Goal: Complete application form: Complete application form

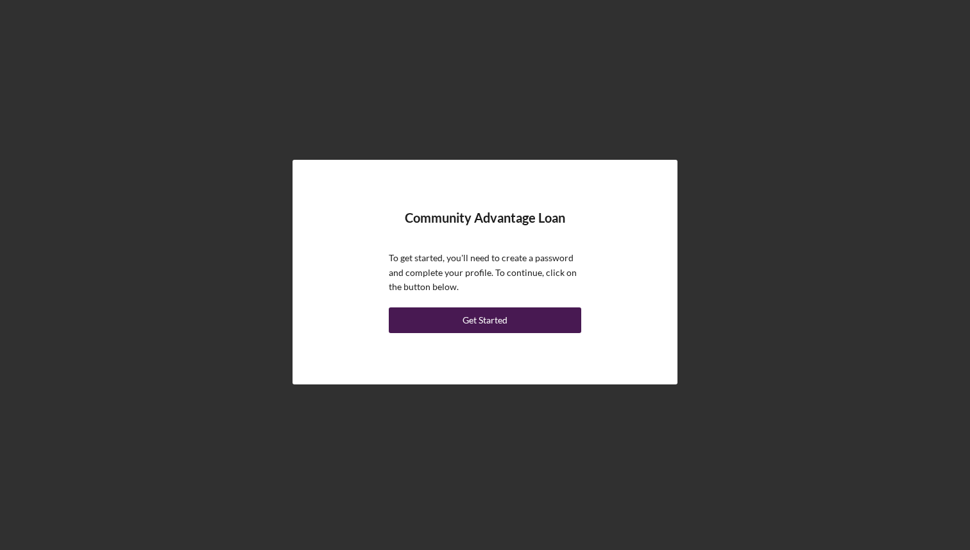
click at [518, 319] on button "Get Started" at bounding box center [485, 320] width 192 height 26
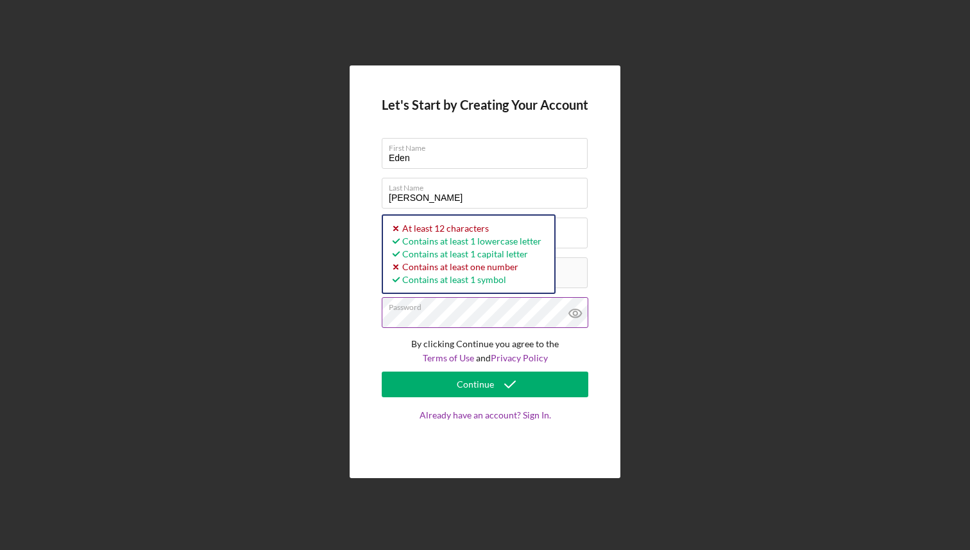
click at [577, 317] on icon at bounding box center [575, 313] width 32 height 32
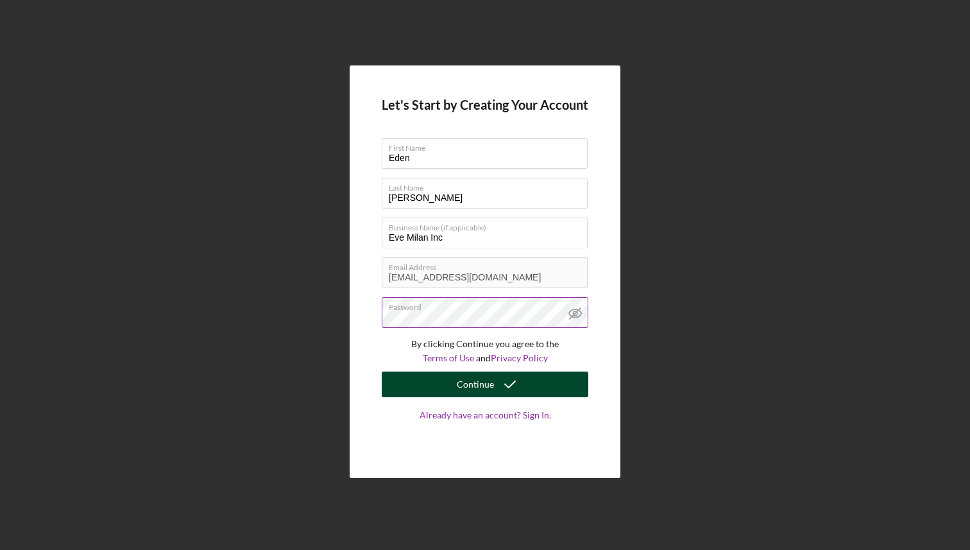
click at [455, 390] on button "Continue" at bounding box center [485, 384] width 207 height 26
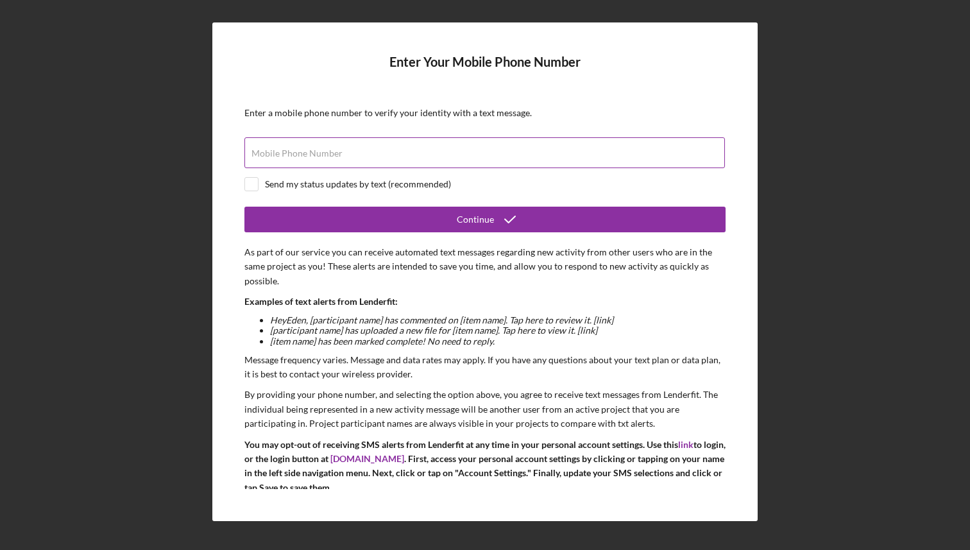
click at [438, 147] on div "Mobile Phone Number" at bounding box center [484, 153] width 481 height 32
type input "[PHONE_NUMBER]"
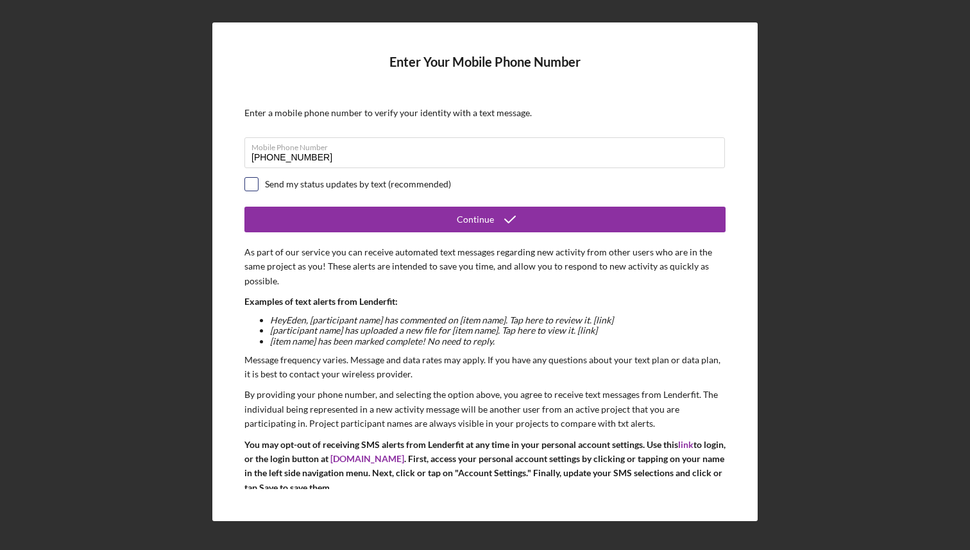
click at [253, 183] on input "checkbox" at bounding box center [251, 184] width 13 height 13
checkbox input "true"
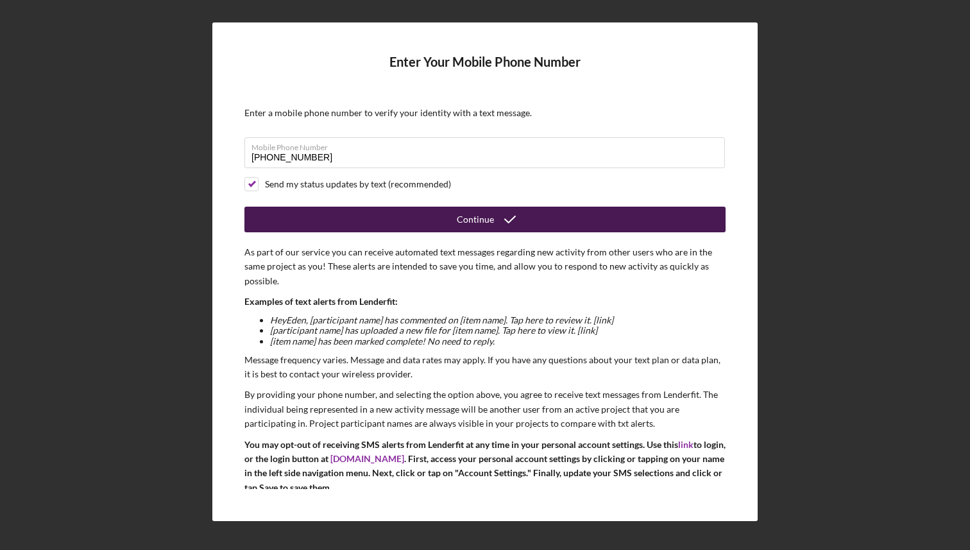
click at [331, 221] on button "Continue" at bounding box center [484, 220] width 481 height 26
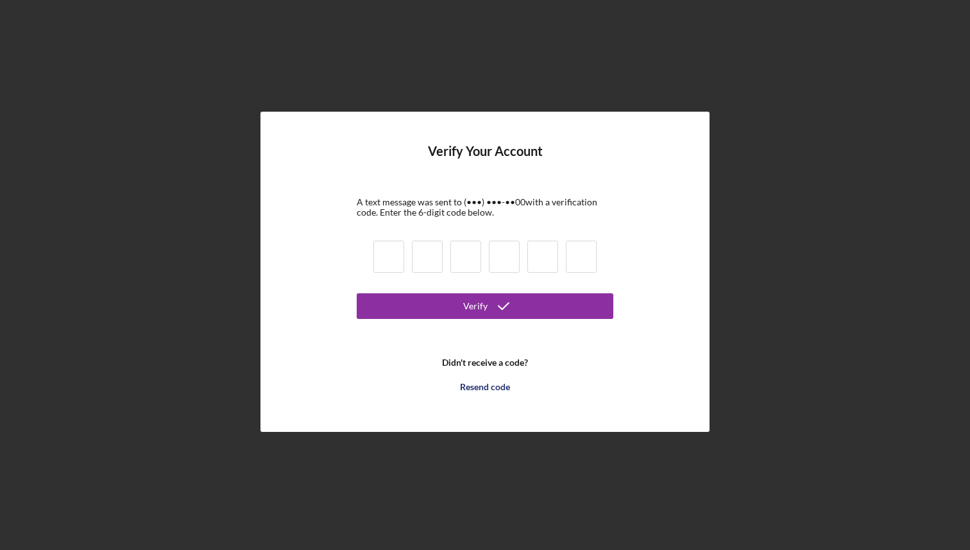
click at [391, 253] on input at bounding box center [388, 257] width 31 height 32
type input "4"
type input "7"
type input "3"
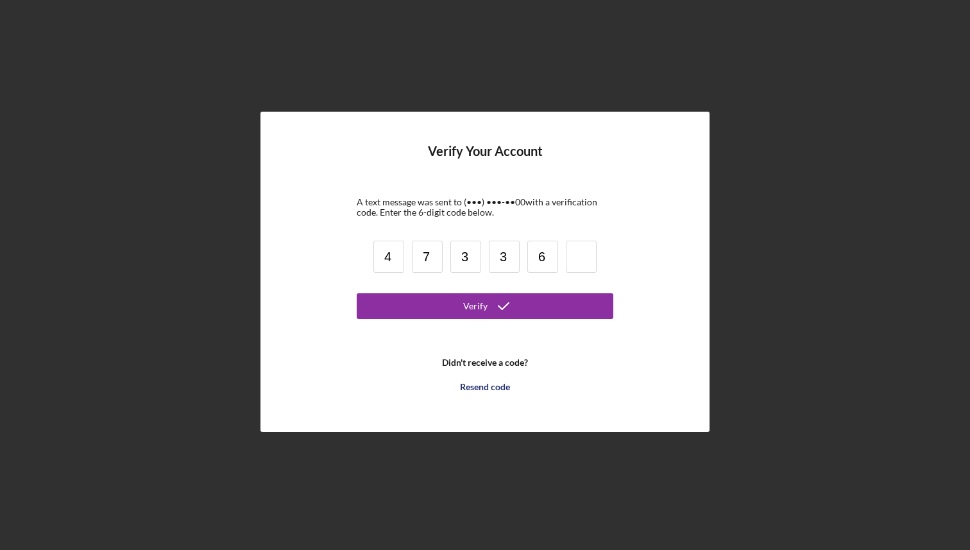
type input "6"
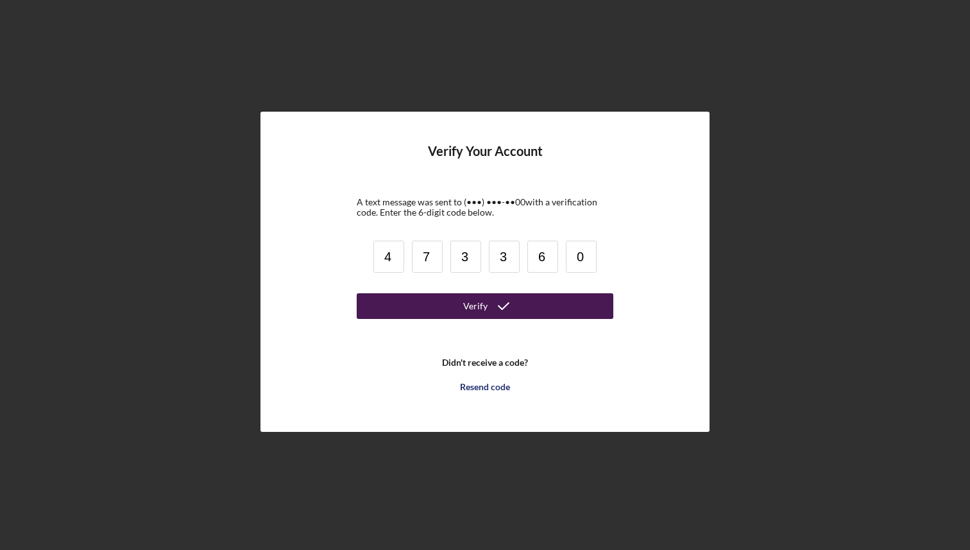
type input "0"
click at [402, 317] on button "Verify" at bounding box center [485, 306] width 257 height 26
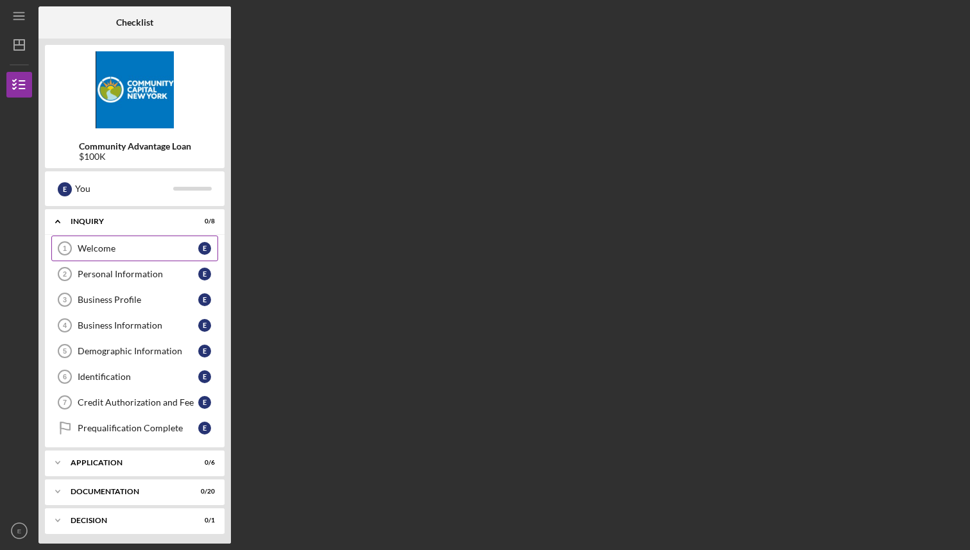
click at [167, 244] on div "Welcome" at bounding box center [138, 248] width 121 height 10
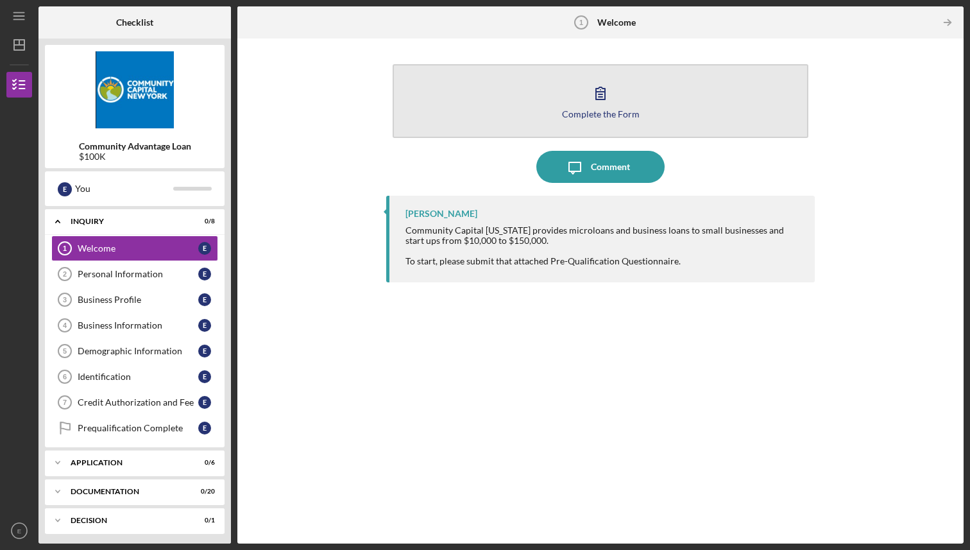
click at [595, 103] on icon "button" at bounding box center [600, 93] width 32 height 32
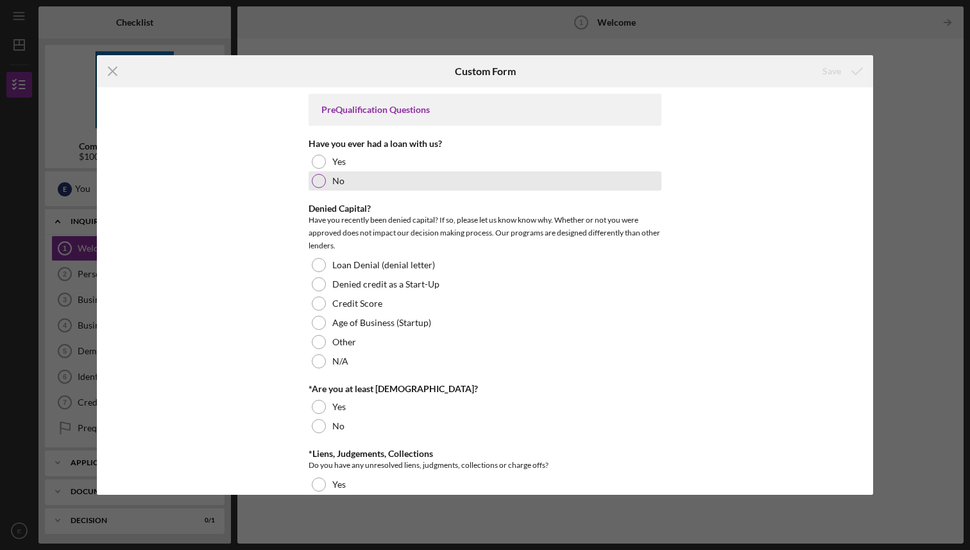
click at [321, 183] on div at bounding box center [319, 181] width 14 height 14
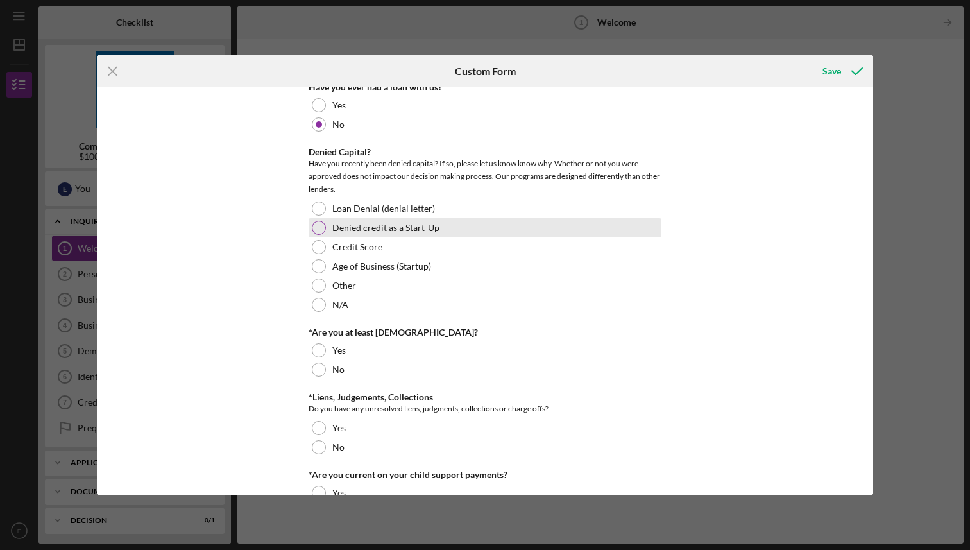
scroll to position [65, 0]
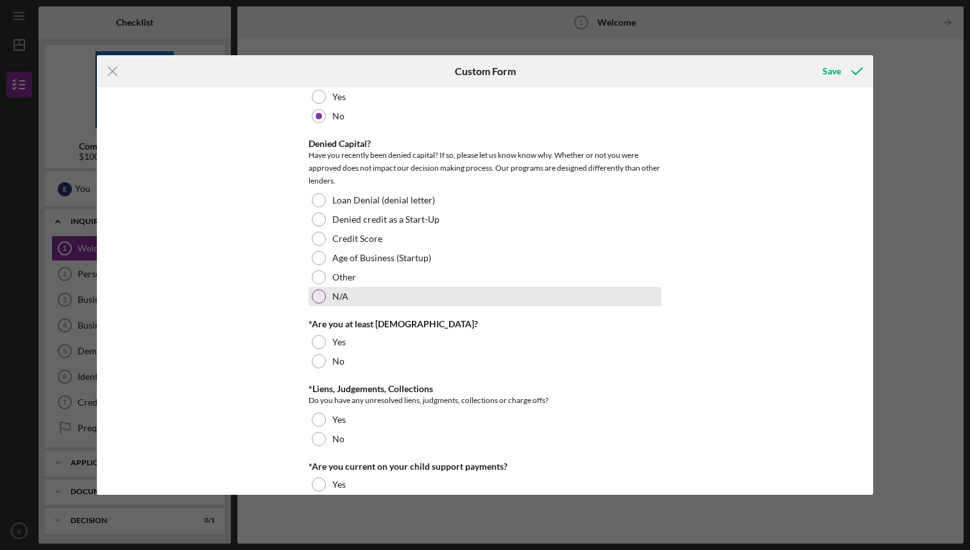
click at [319, 295] on div at bounding box center [319, 296] width 14 height 14
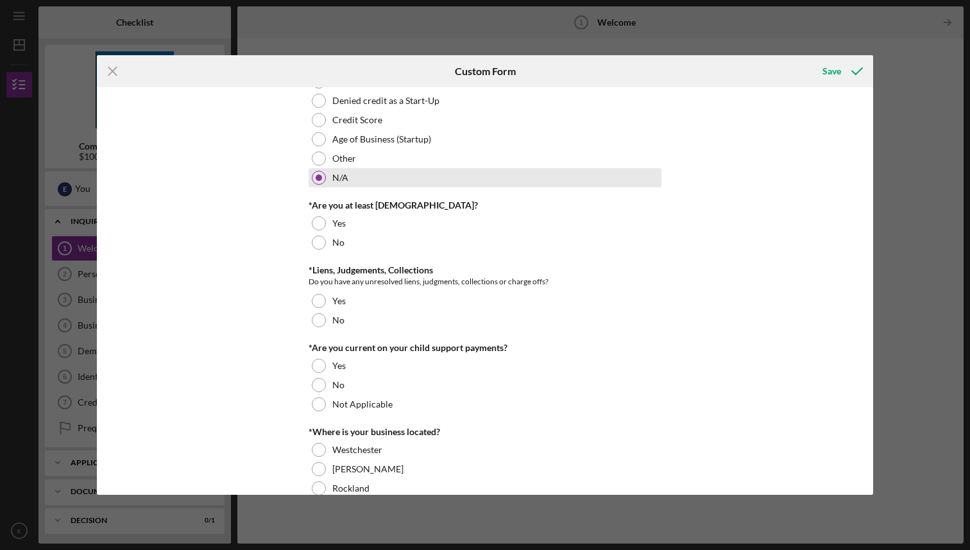
scroll to position [192, 0]
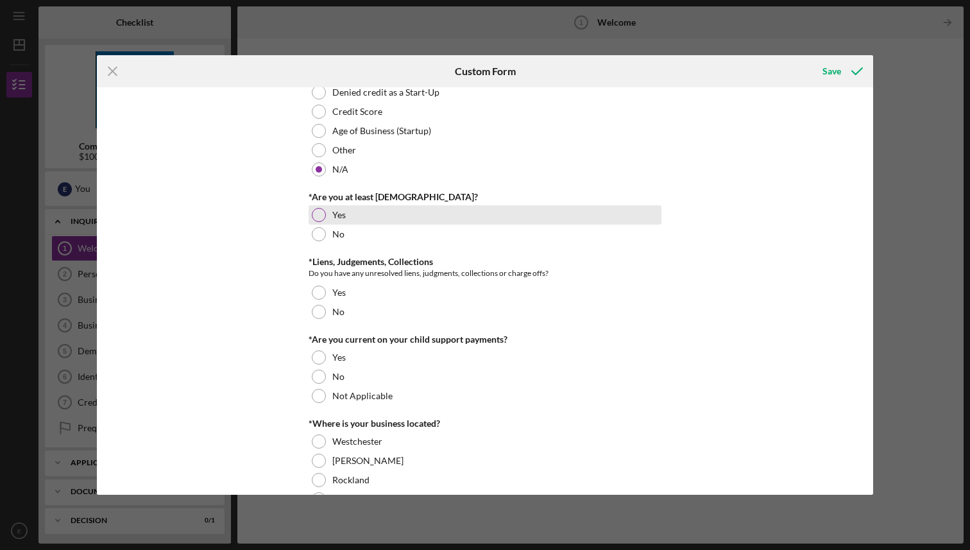
click at [315, 214] on div at bounding box center [319, 215] width 14 height 14
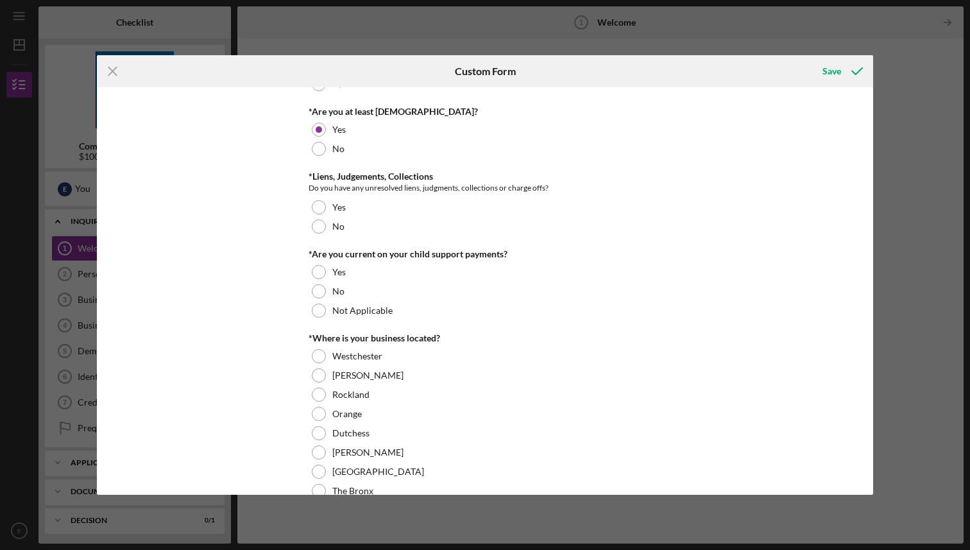
scroll to position [278, 0]
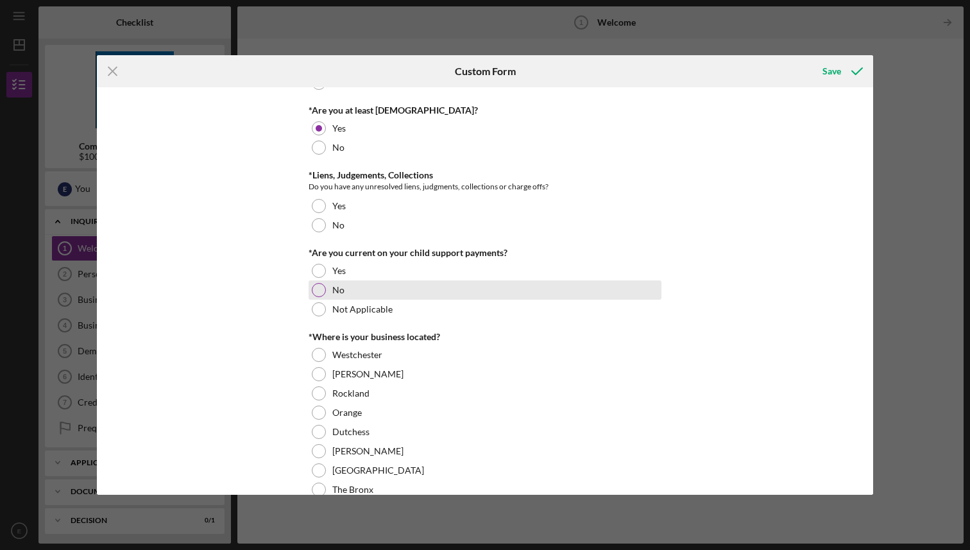
click at [321, 288] on div at bounding box center [319, 290] width 14 height 14
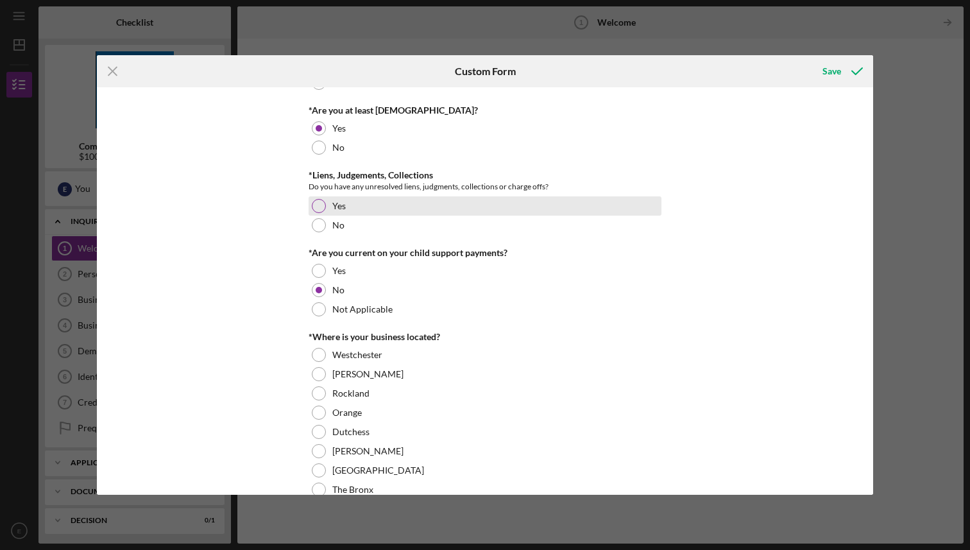
click at [319, 203] on div at bounding box center [319, 206] width 14 height 14
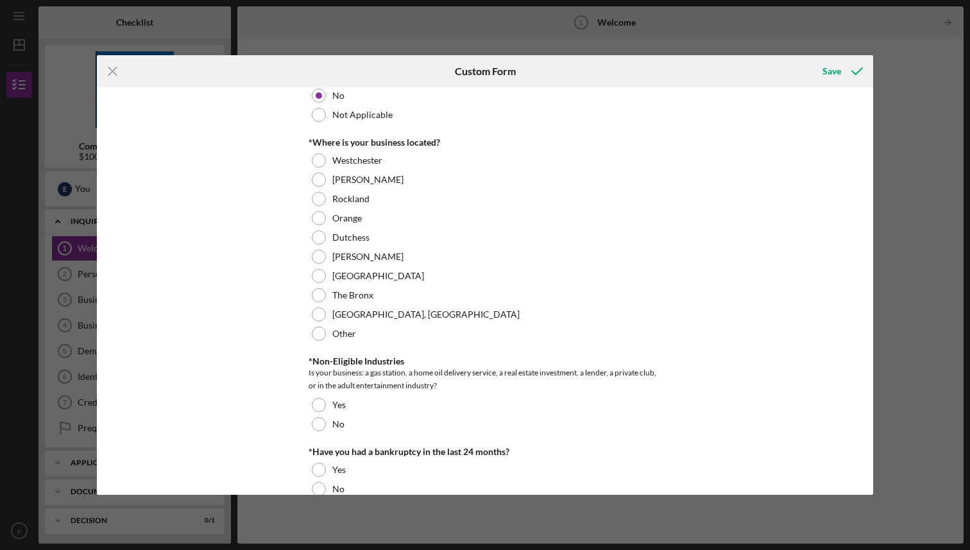
scroll to position [489, 0]
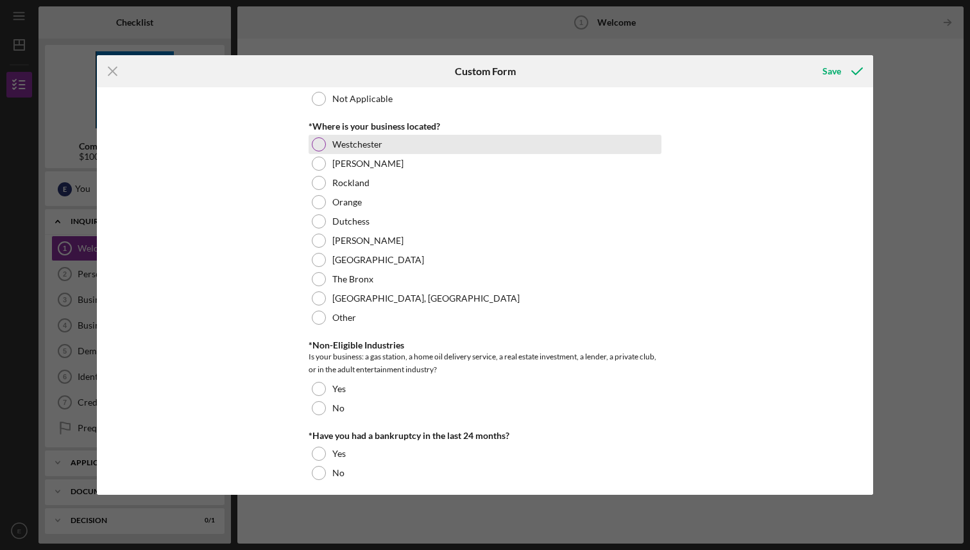
click at [318, 146] on div at bounding box center [319, 144] width 14 height 14
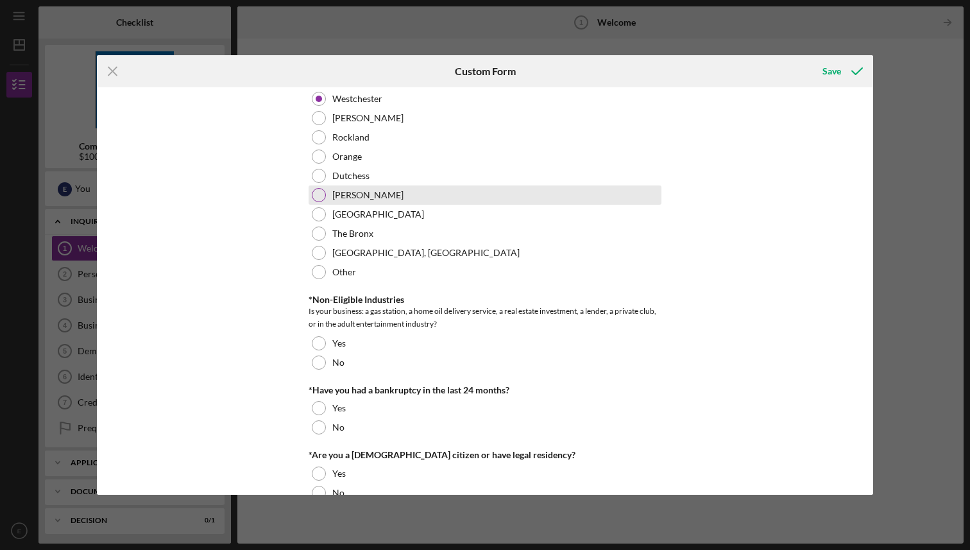
scroll to position [561, 0]
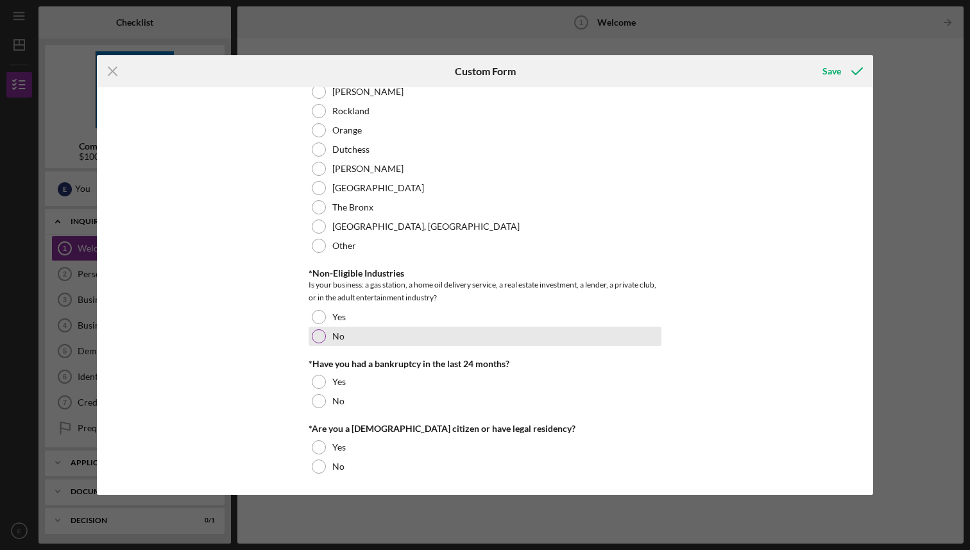
click at [318, 337] on div at bounding box center [319, 336] width 14 height 14
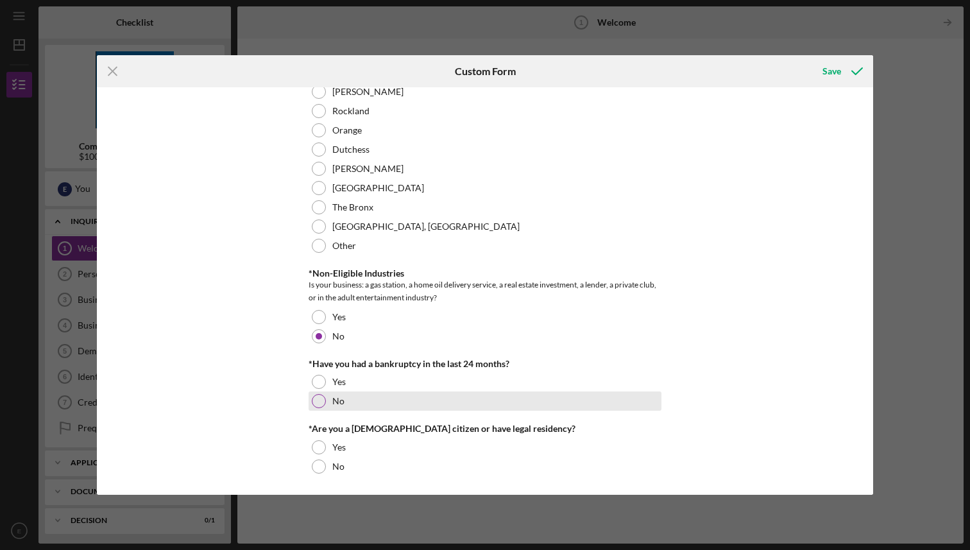
click at [318, 405] on div at bounding box center [319, 401] width 14 height 14
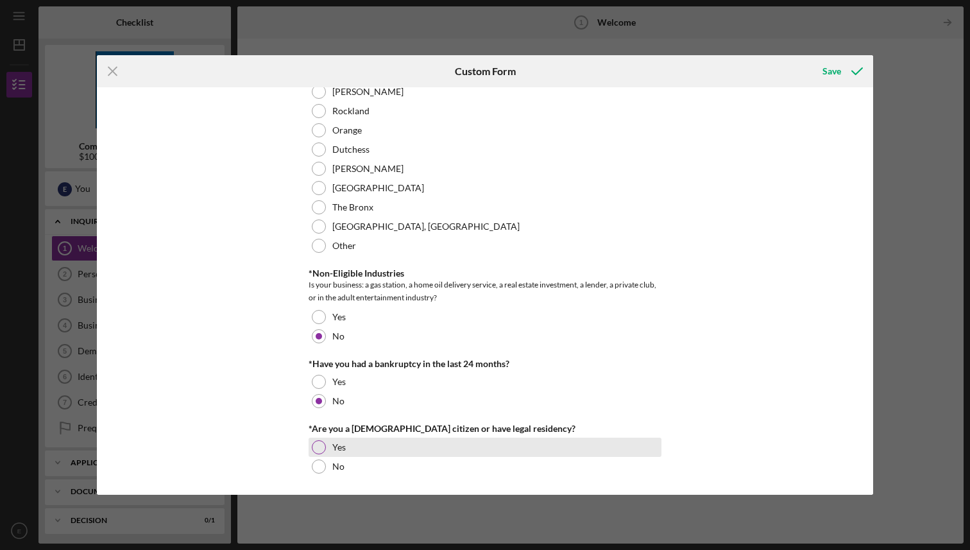
click at [318, 450] on div at bounding box center [319, 447] width 14 height 14
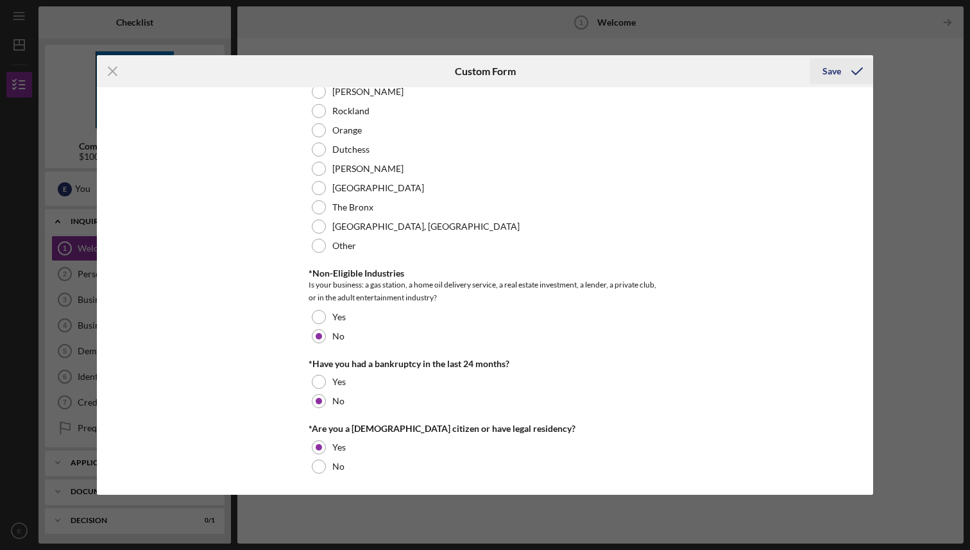
click at [839, 69] on div "Save" at bounding box center [831, 71] width 19 height 26
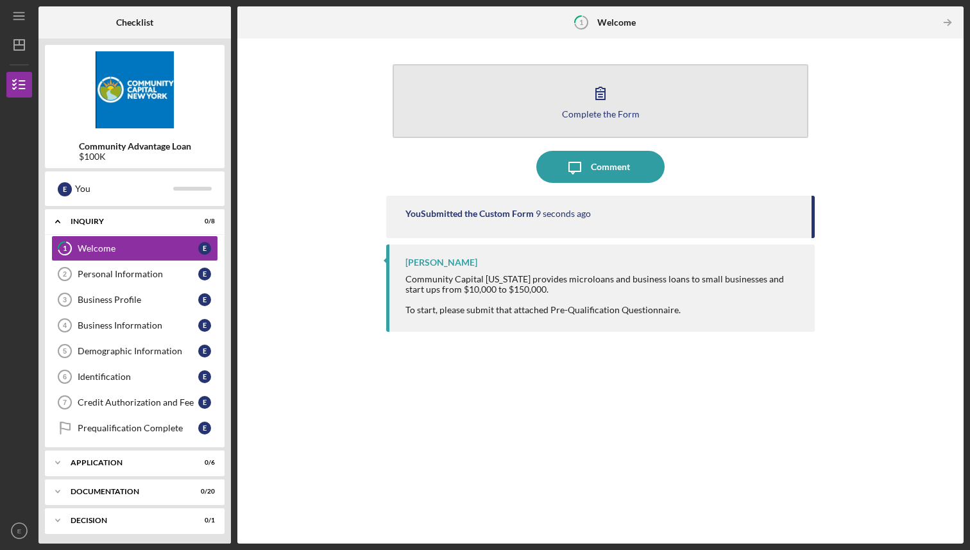
click at [622, 107] on button "Complete the Form Form" at bounding box center [600, 101] width 415 height 74
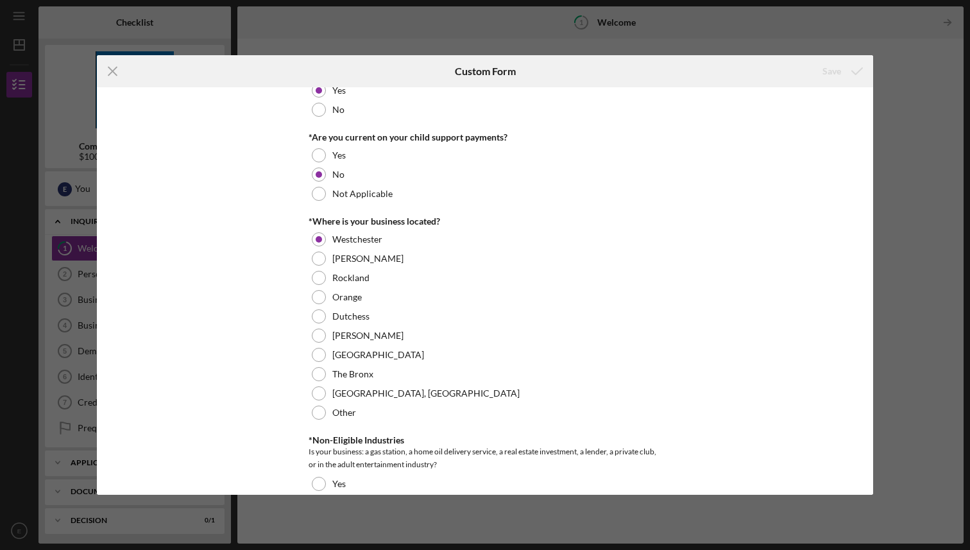
scroll to position [561, 0]
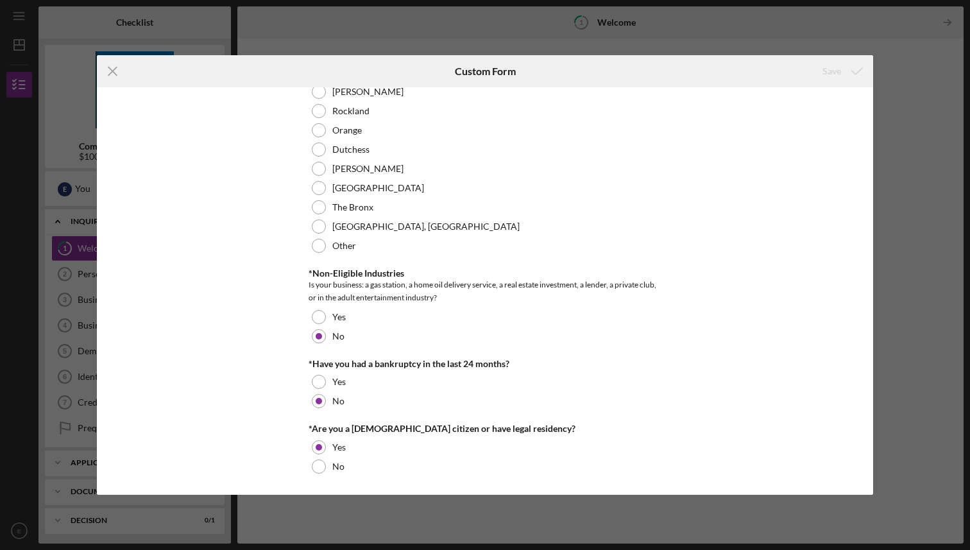
click at [926, 384] on div "Icon/Menu Close Custom Form Save PreQualification Questions Have you ever had a…" at bounding box center [485, 275] width 970 height 550
click at [111, 67] on icon "Icon/Menu Close" at bounding box center [113, 71] width 32 height 32
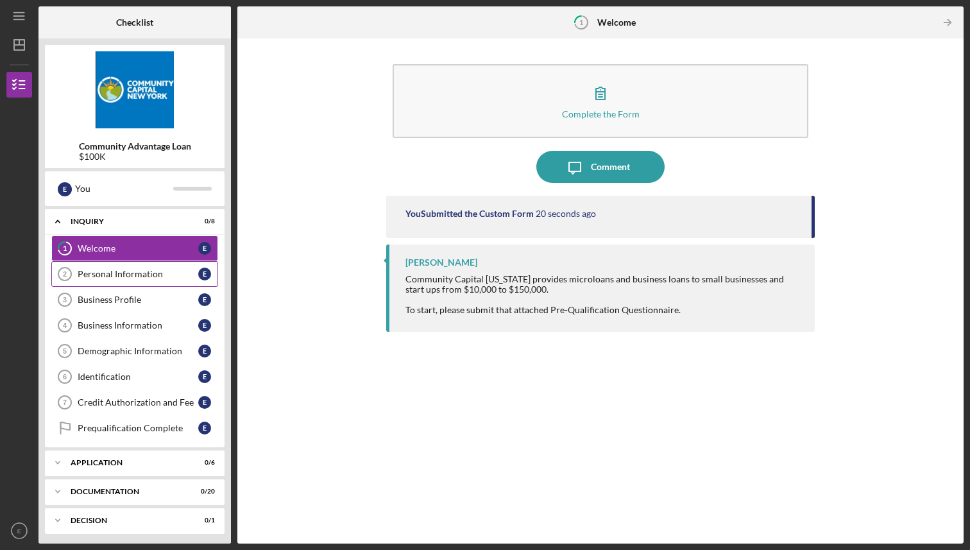
click at [80, 272] on div "Personal Information" at bounding box center [138, 274] width 121 height 10
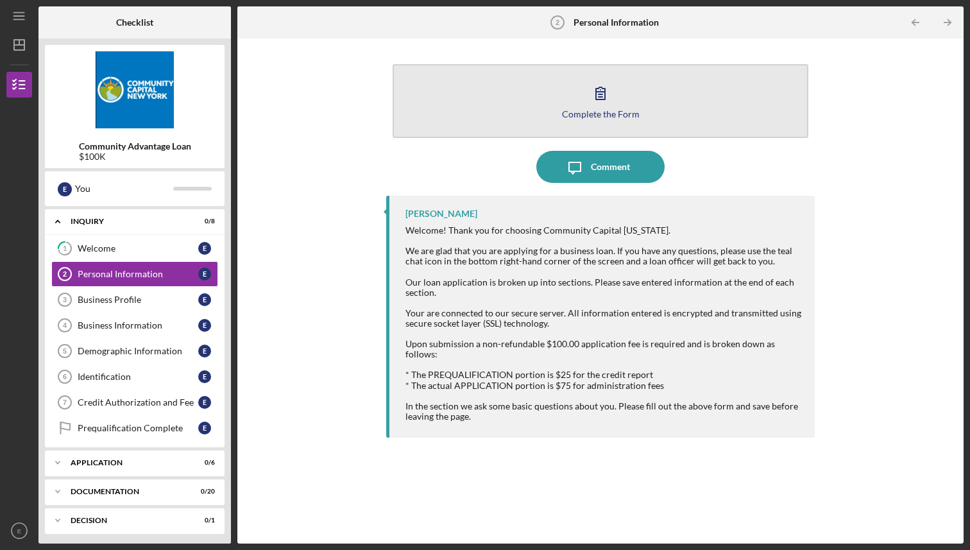
click at [583, 102] on button "Complete the Form Form" at bounding box center [600, 101] width 415 height 74
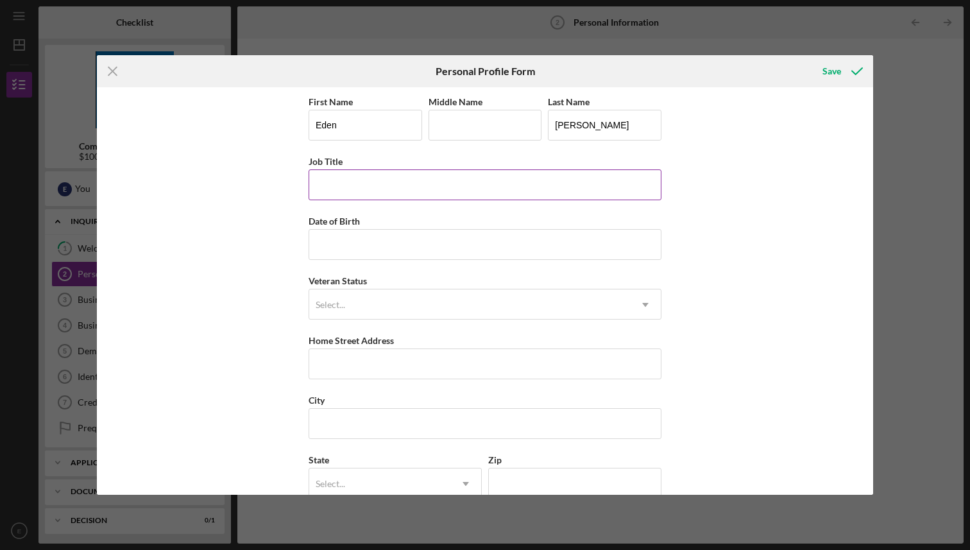
click at [401, 186] on input "Job Title" at bounding box center [485, 184] width 353 height 31
type input "CEO"
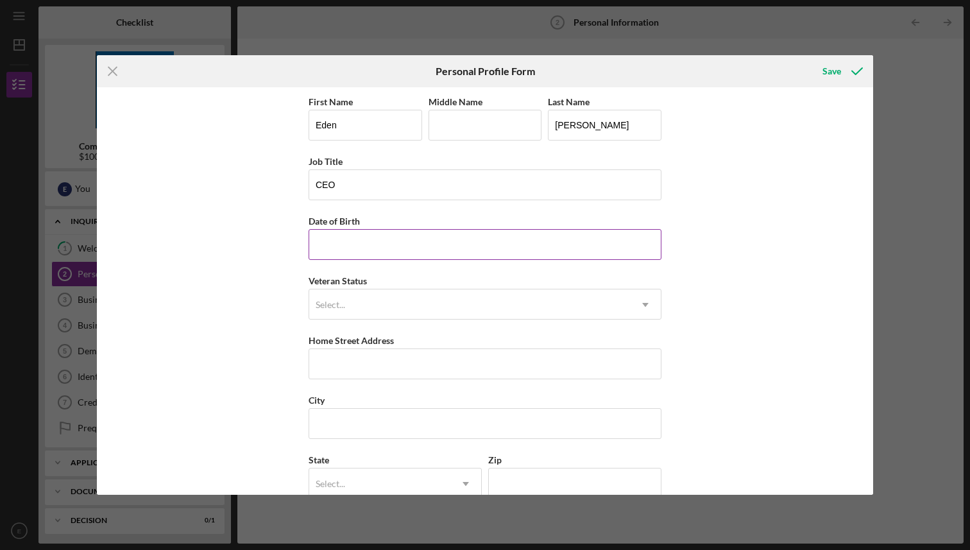
click at [339, 241] on input "Date of Birth" at bounding box center [485, 244] width 353 height 31
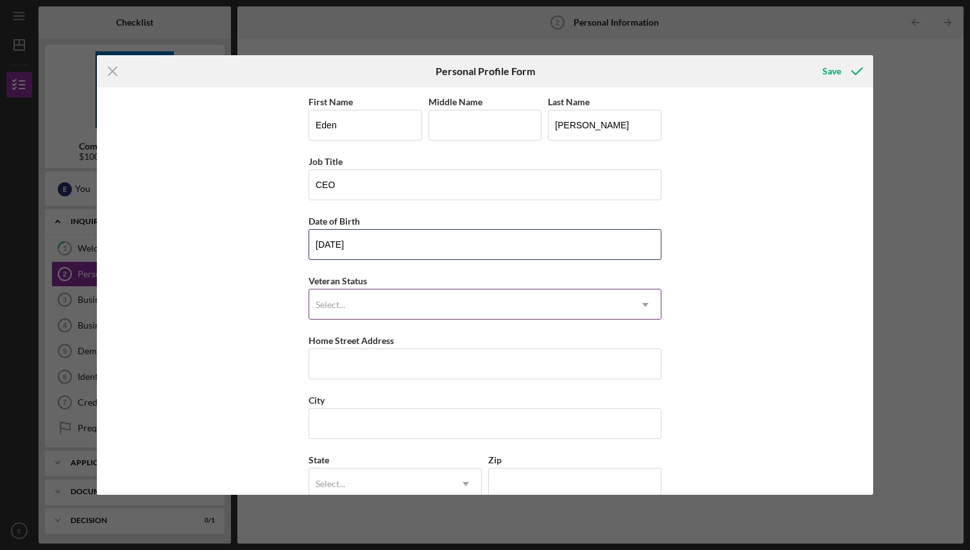
type input "[DATE]"
click at [317, 300] on div "Select..." at bounding box center [331, 305] width 30 height 10
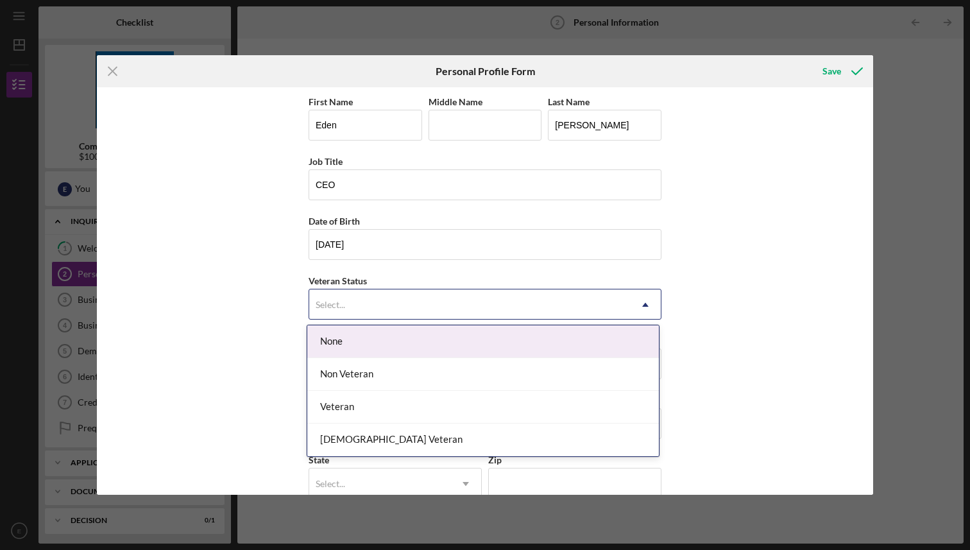
click at [341, 339] on div "None" at bounding box center [483, 341] width 352 height 33
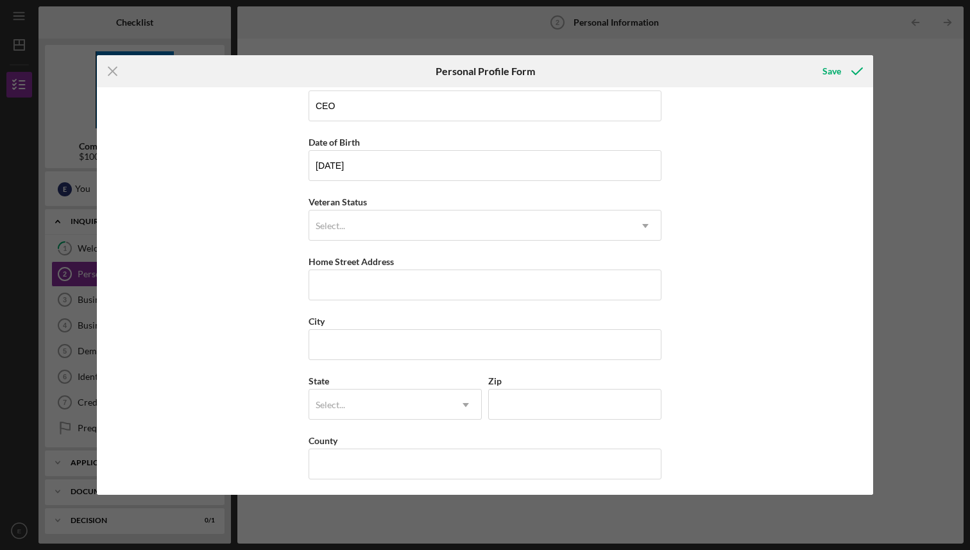
scroll to position [83, 0]
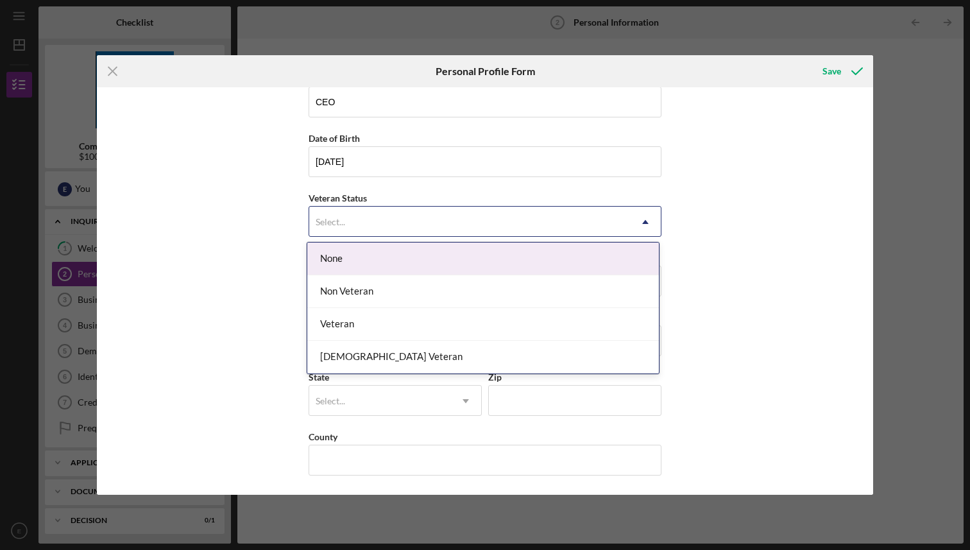
click at [372, 224] on div "Select..." at bounding box center [469, 222] width 321 height 30
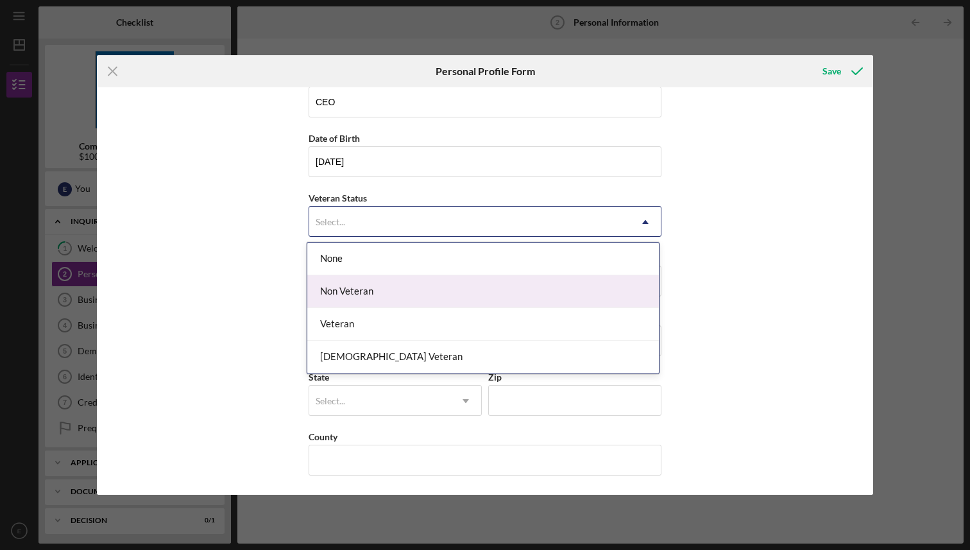
click at [375, 293] on div "Non Veteran" at bounding box center [483, 291] width 352 height 33
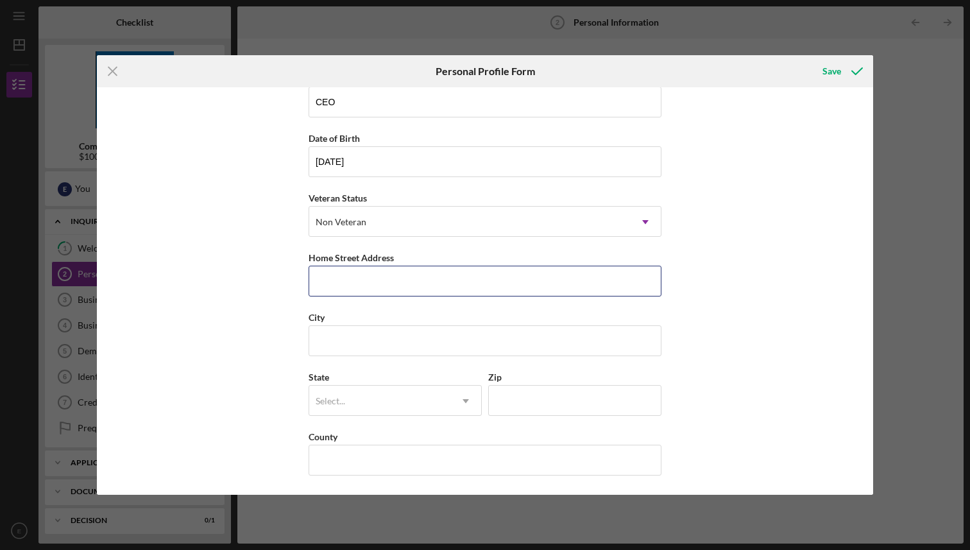
click at [375, 293] on input "Home Street Address" at bounding box center [485, 281] width 353 height 31
type input "[STREET_ADDRESS]"
type input "[GEOGRAPHIC_DATA]"
type input "[US_STATE]"
type input "10603"
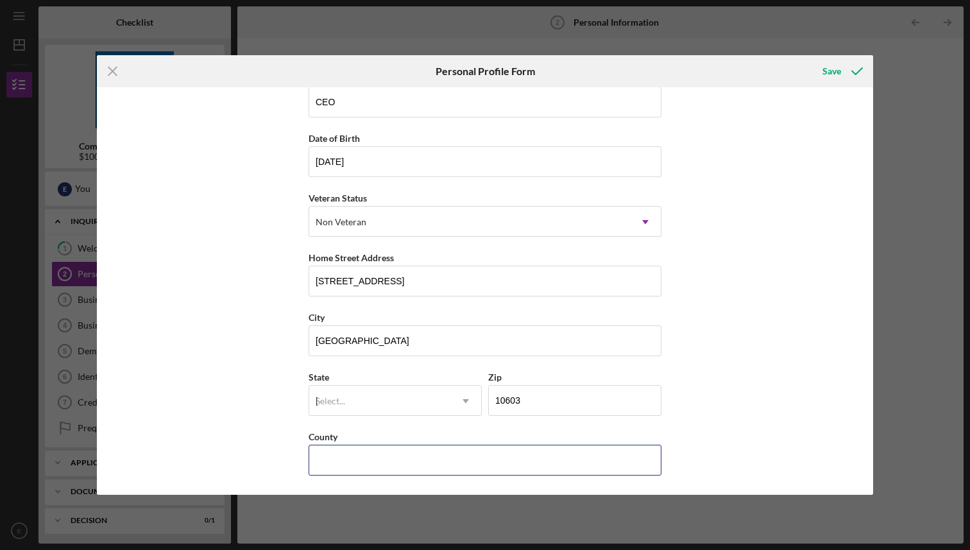
type input "[GEOGRAPHIC_DATA]"
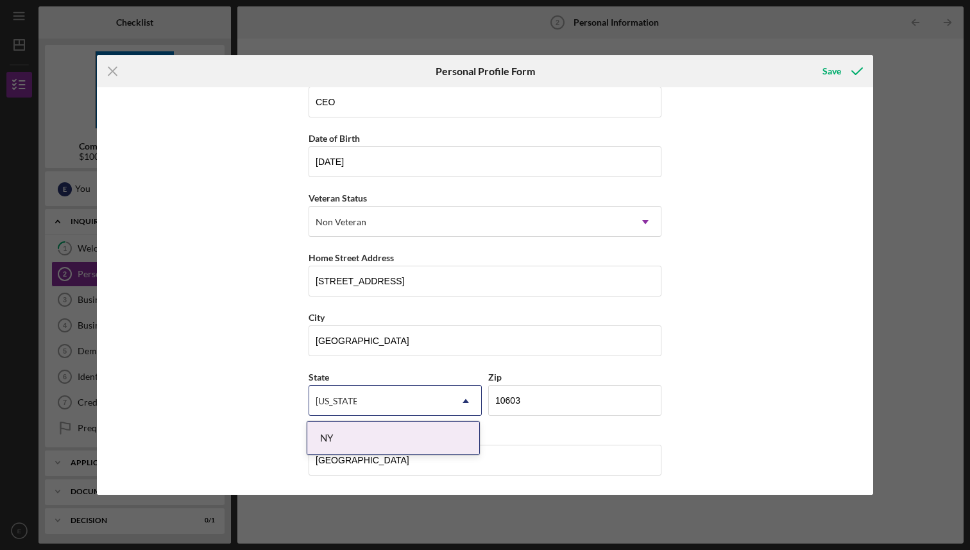
click at [457, 441] on div "NY" at bounding box center [393, 437] width 172 height 33
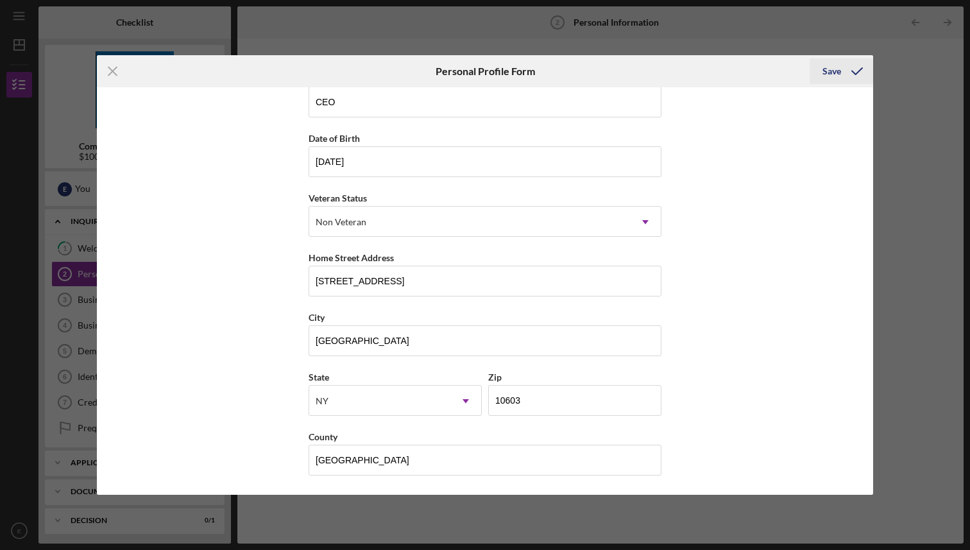
click at [838, 76] on div "Save" at bounding box center [831, 71] width 19 height 26
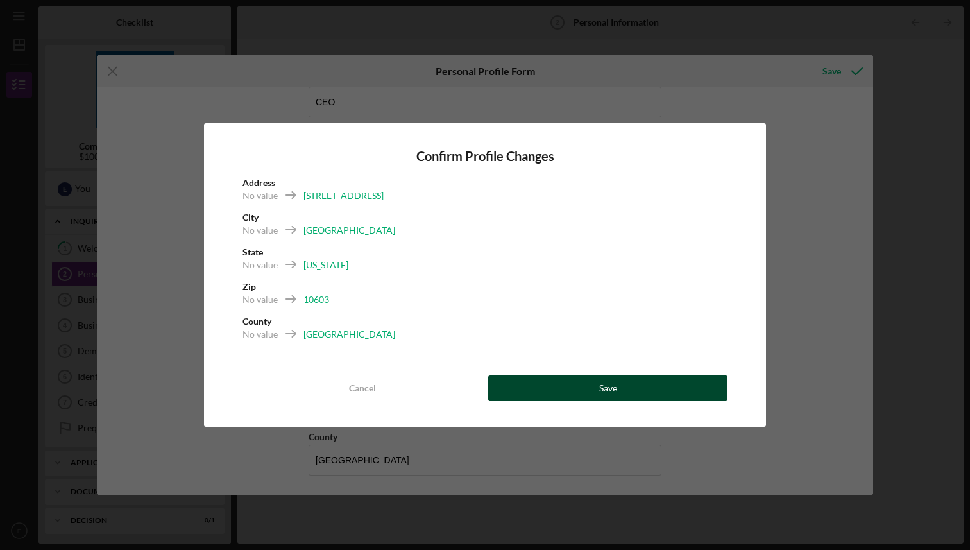
click at [581, 384] on button "Save" at bounding box center [607, 388] width 239 height 26
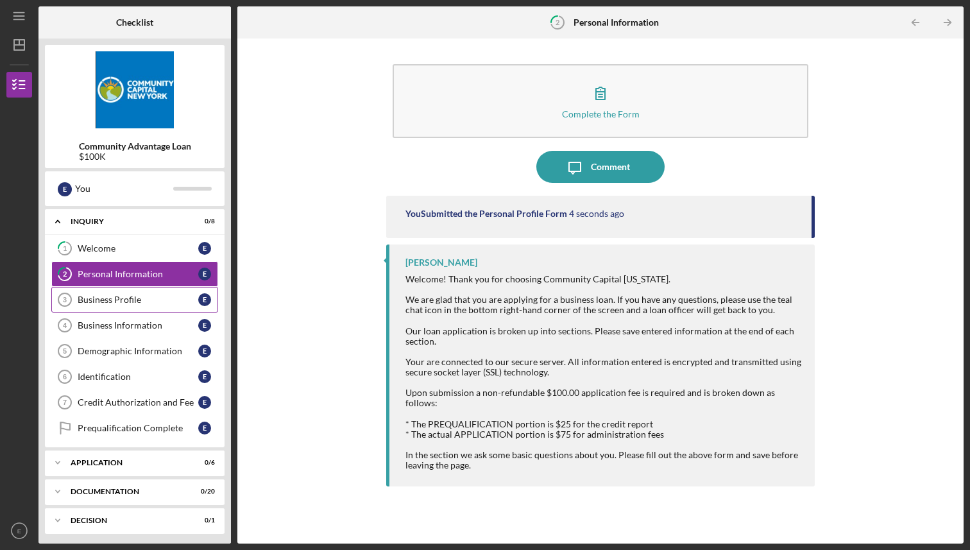
click at [149, 303] on div "Business Profile" at bounding box center [138, 299] width 121 height 10
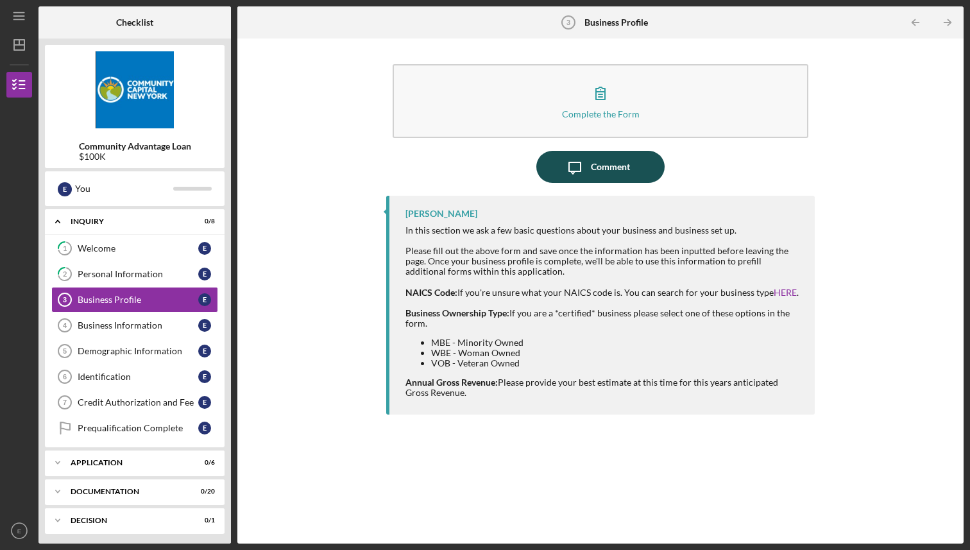
click at [627, 163] on div "Comment" at bounding box center [610, 167] width 39 height 32
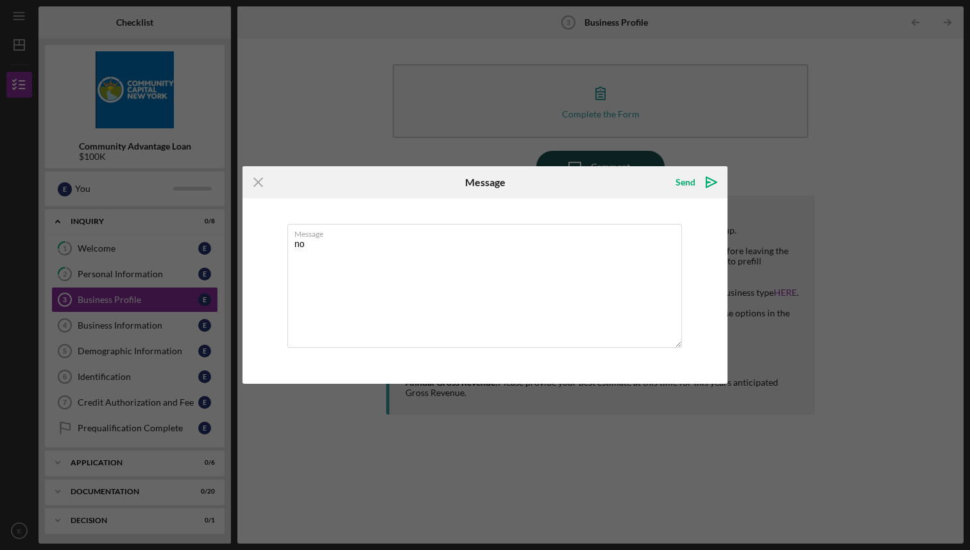
type textarea "n"
type textarea "No Ceretifications at this time"
click at [685, 184] on div "Send" at bounding box center [686, 182] width 20 height 26
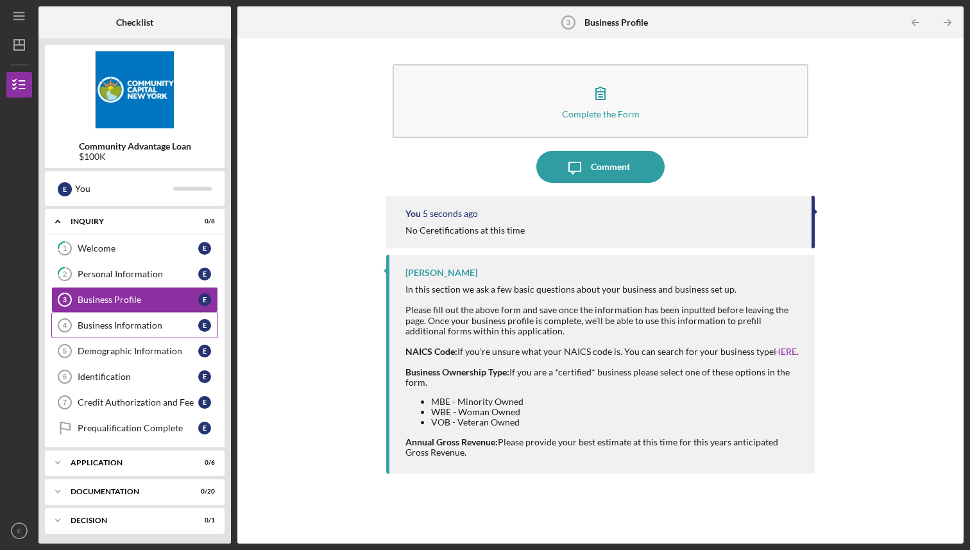
click at [157, 322] on div "Business Information" at bounding box center [138, 325] width 121 height 10
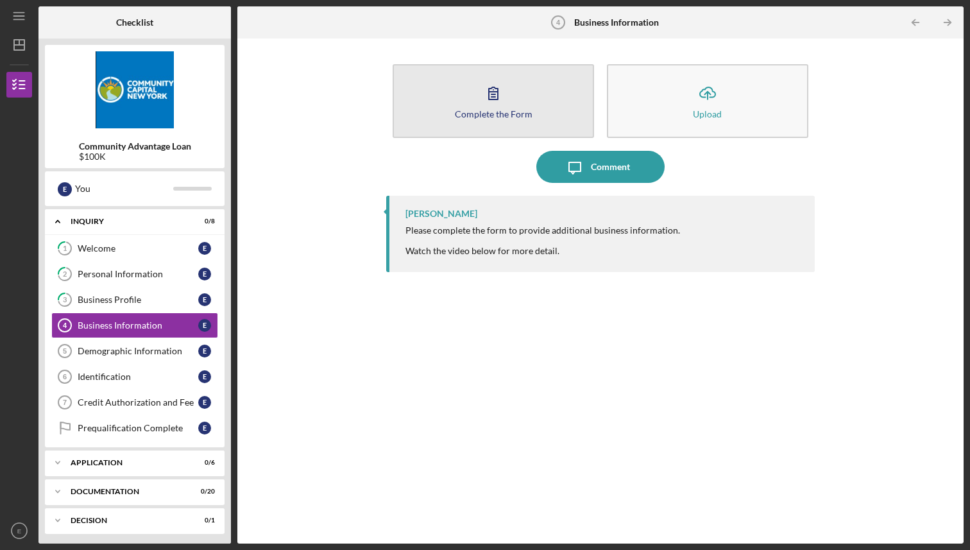
click at [488, 118] on button "Complete the Form Form" at bounding box center [493, 101] width 201 height 74
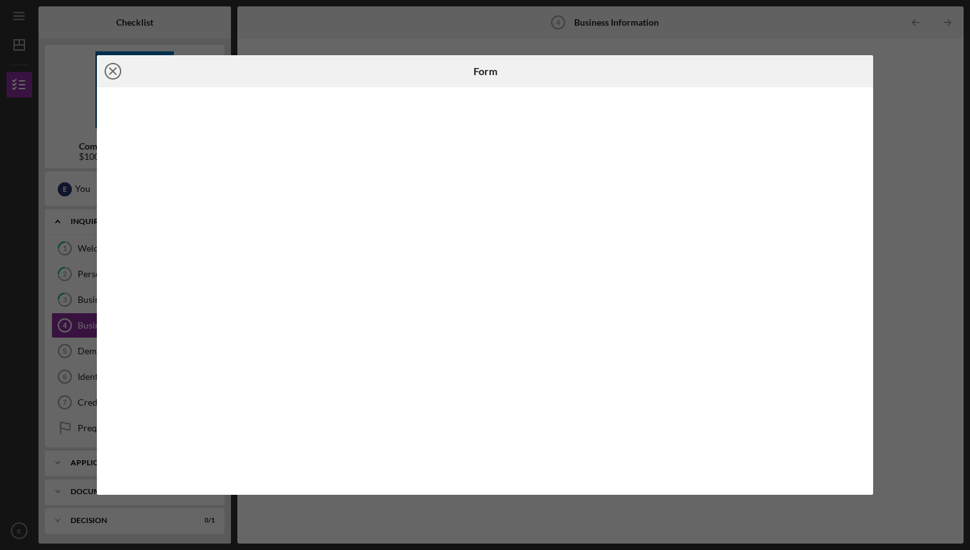
click at [112, 75] on icon "Icon/Close" at bounding box center [113, 71] width 32 height 32
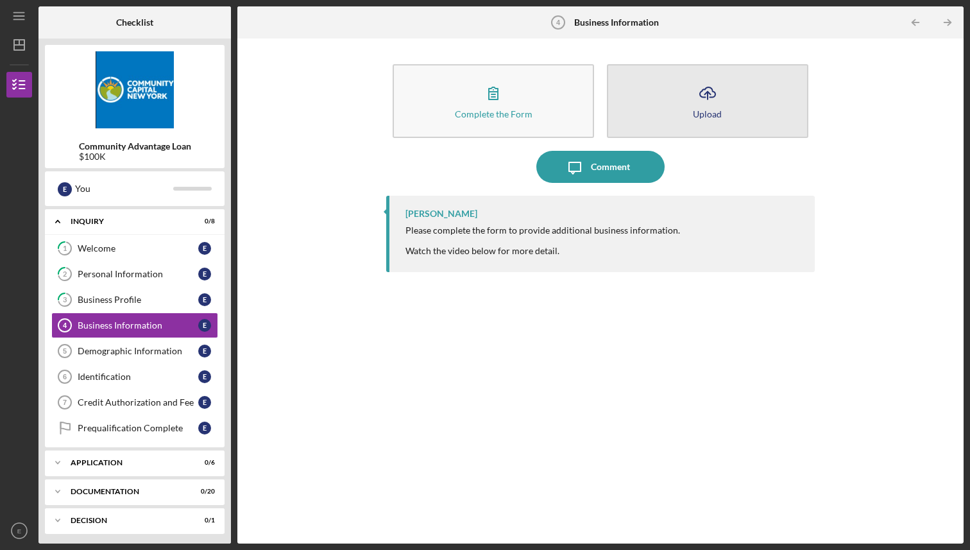
click at [671, 106] on button "Icon/Upload Upload" at bounding box center [707, 101] width 201 height 74
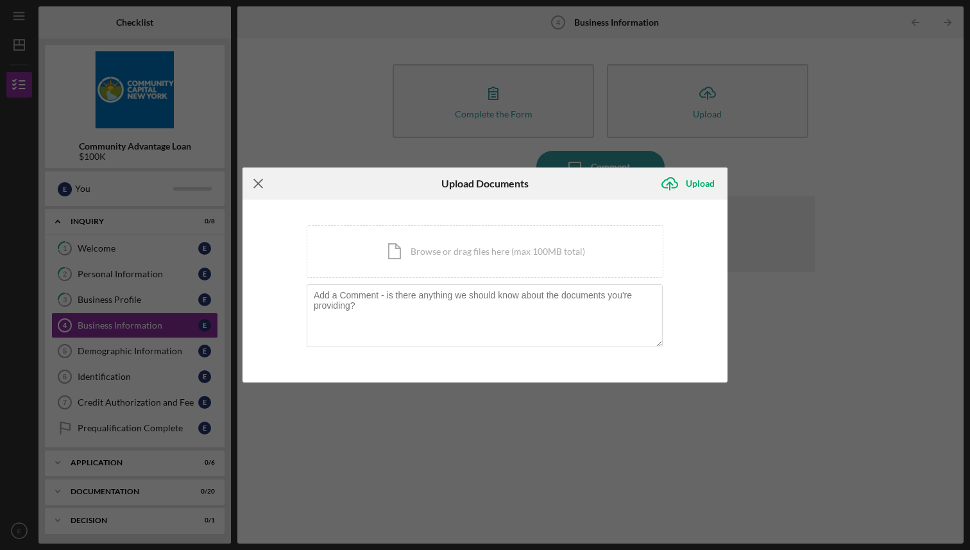
click at [255, 185] on line at bounding box center [258, 183] width 8 height 8
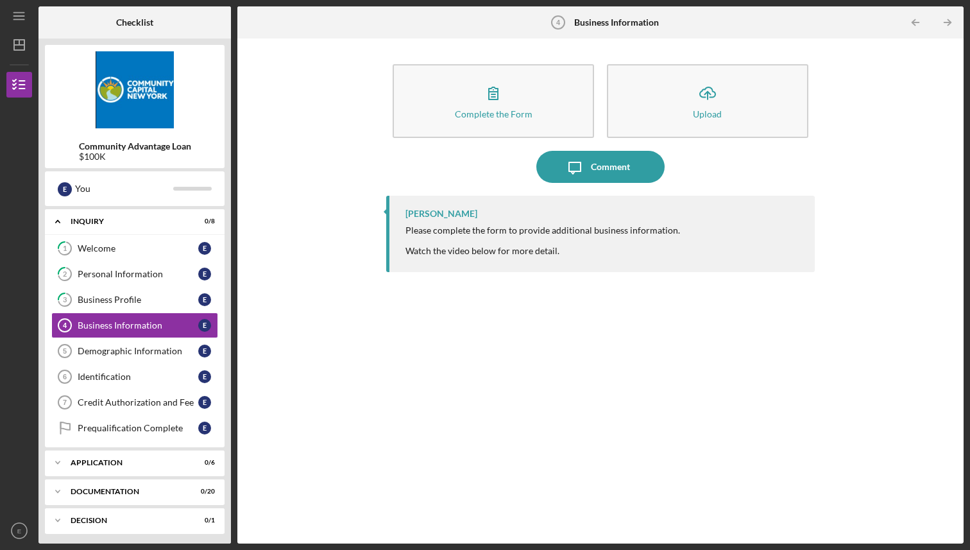
click at [463, 232] on div "Please complete the form to provide additional business information. Watch the …" at bounding box center [542, 240] width 275 height 31
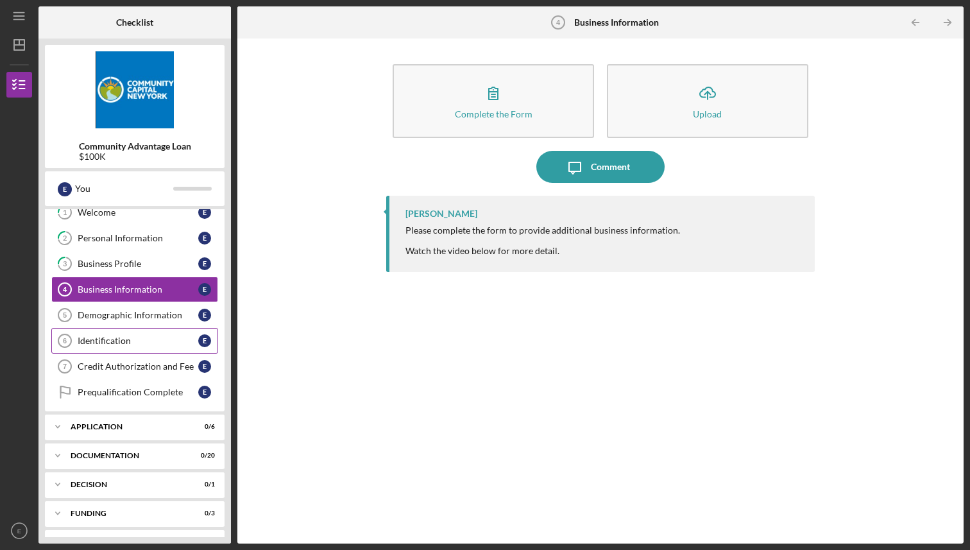
scroll to position [45, 0]
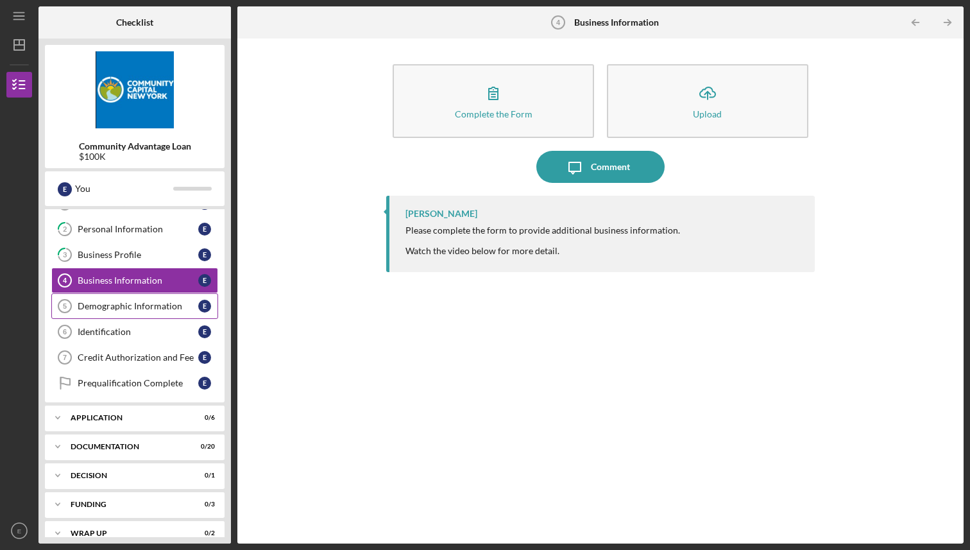
click at [95, 300] on link "Demographic Information 5 Demographic Information E" at bounding box center [134, 306] width 167 height 26
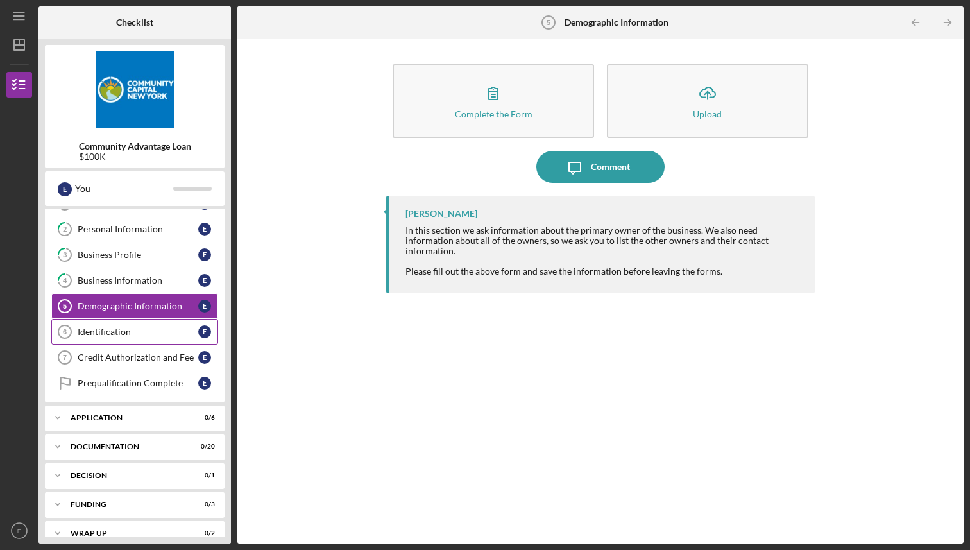
click at [71, 333] on circle at bounding box center [64, 331] width 13 height 13
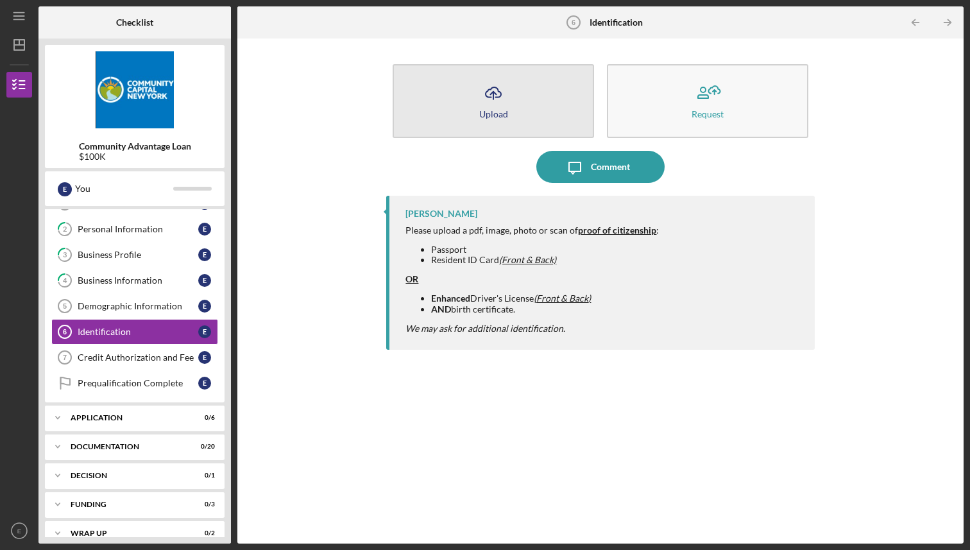
click at [513, 98] on button "Icon/Upload Upload" at bounding box center [493, 101] width 201 height 74
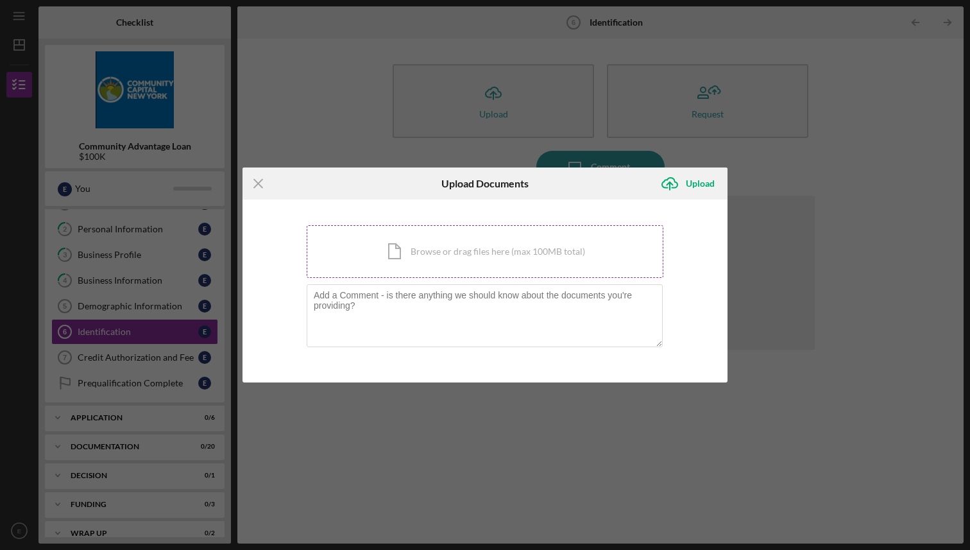
click at [471, 251] on div "Icon/Document Browse or drag files here (max 100MB total) Tap to choose files o…" at bounding box center [485, 251] width 357 height 53
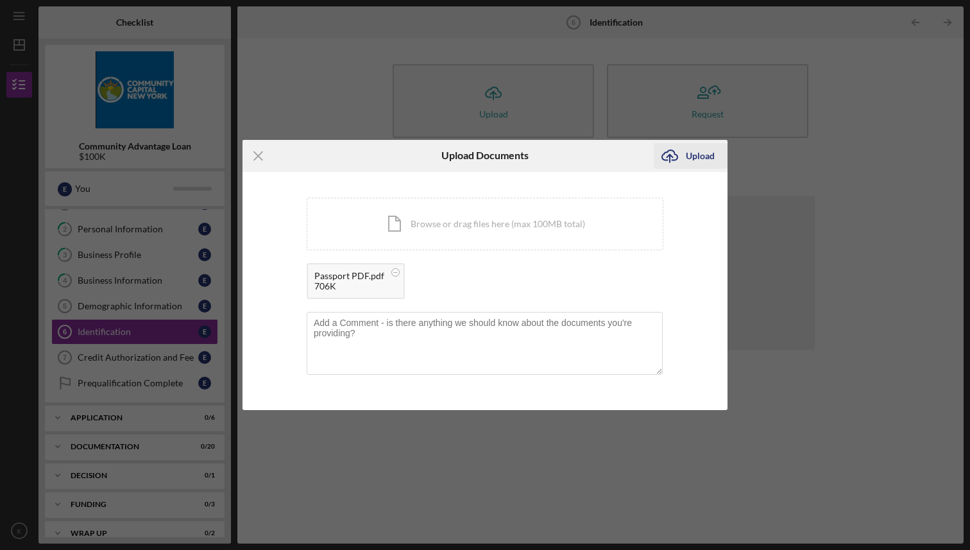
click at [685, 151] on icon "Icon/Upload" at bounding box center [670, 156] width 32 height 32
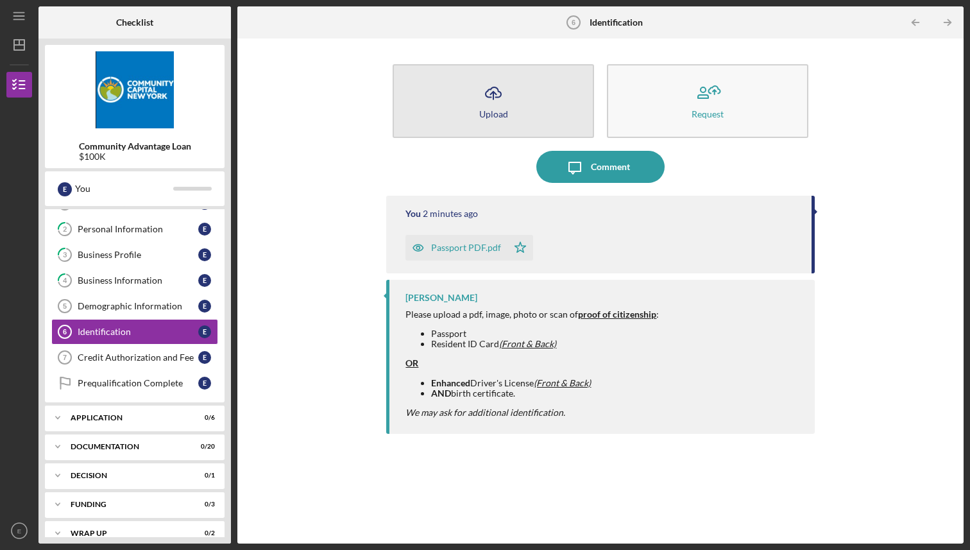
click at [477, 107] on button "Icon/Upload Upload" at bounding box center [493, 101] width 201 height 74
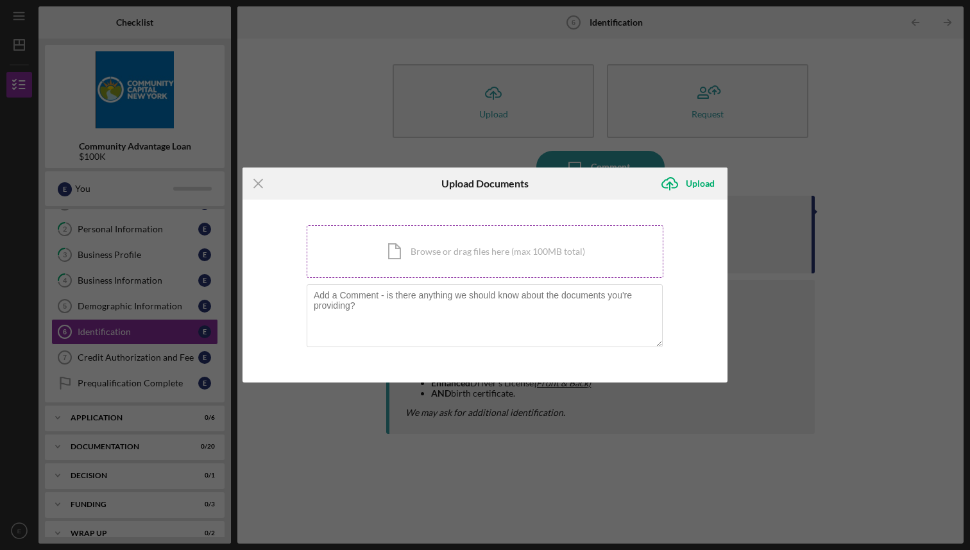
click at [415, 257] on div "Icon/Document Browse or drag files here (max 100MB total) Tap to choose files o…" at bounding box center [485, 251] width 357 height 53
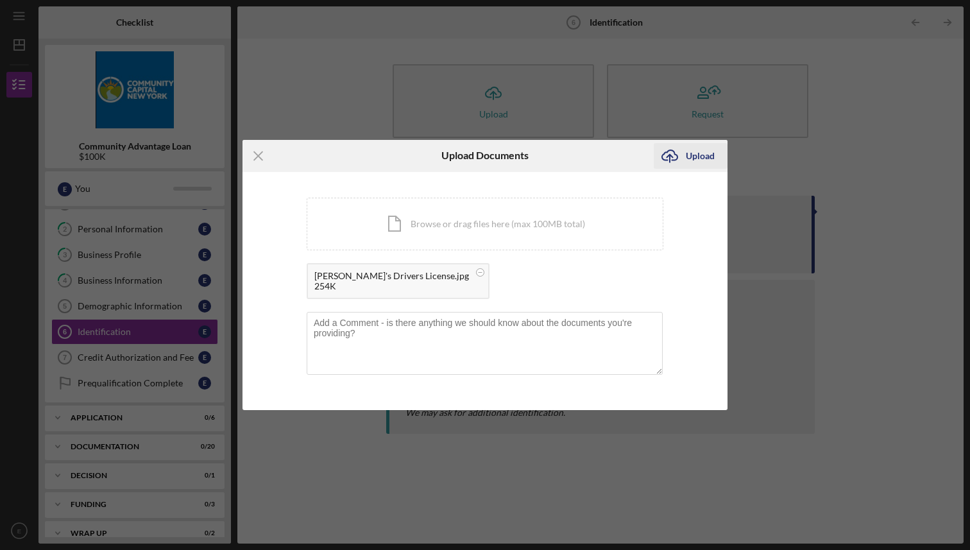
click at [696, 161] on div "Upload" at bounding box center [700, 156] width 29 height 26
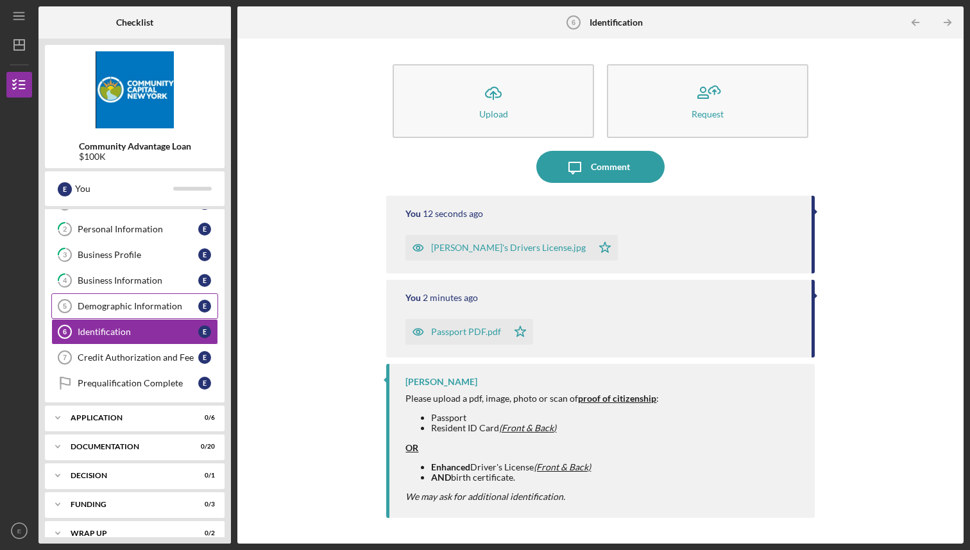
click at [127, 306] on div "Demographic Information" at bounding box center [138, 306] width 121 height 10
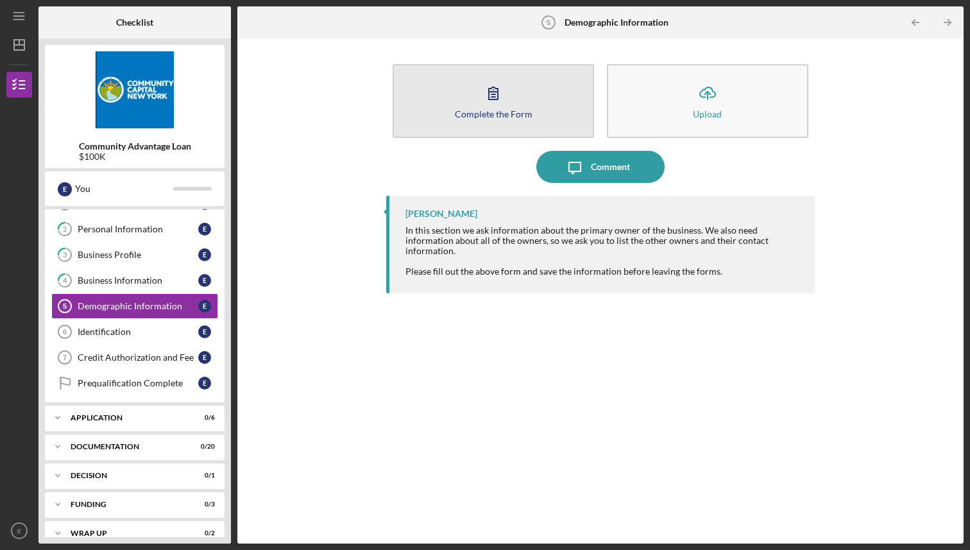
click at [466, 118] on div "Complete the Form" at bounding box center [494, 114] width 78 height 10
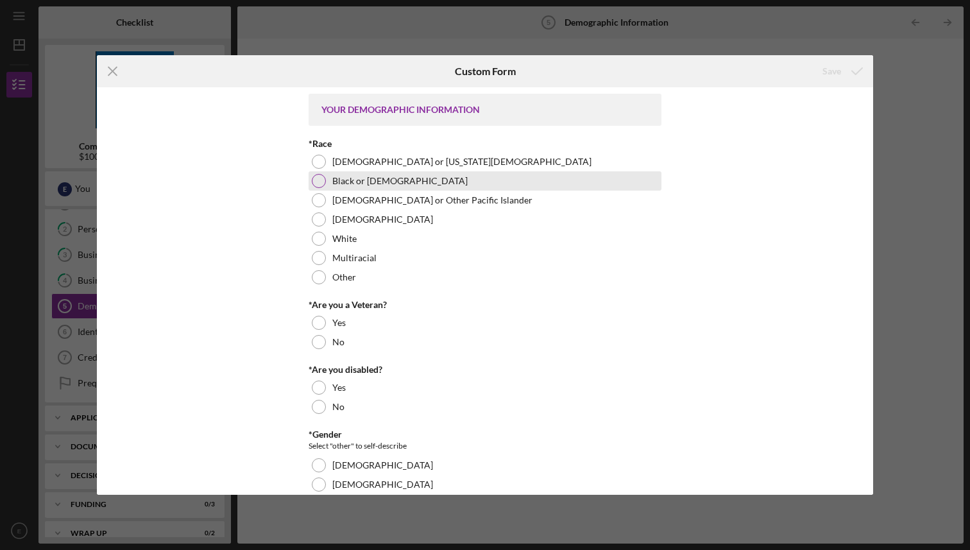
click at [324, 176] on div "Black or [DEMOGRAPHIC_DATA]" at bounding box center [485, 180] width 353 height 19
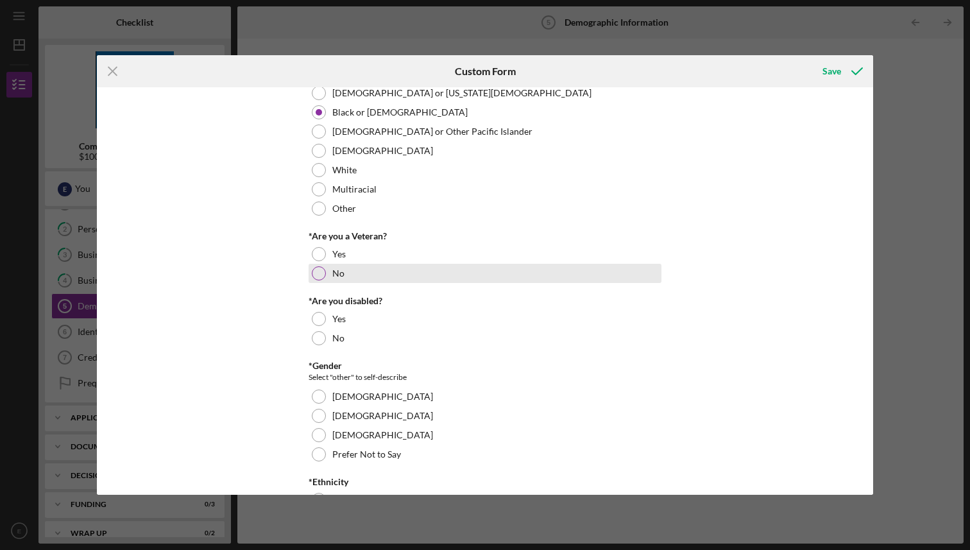
click at [312, 269] on div at bounding box center [319, 273] width 14 height 14
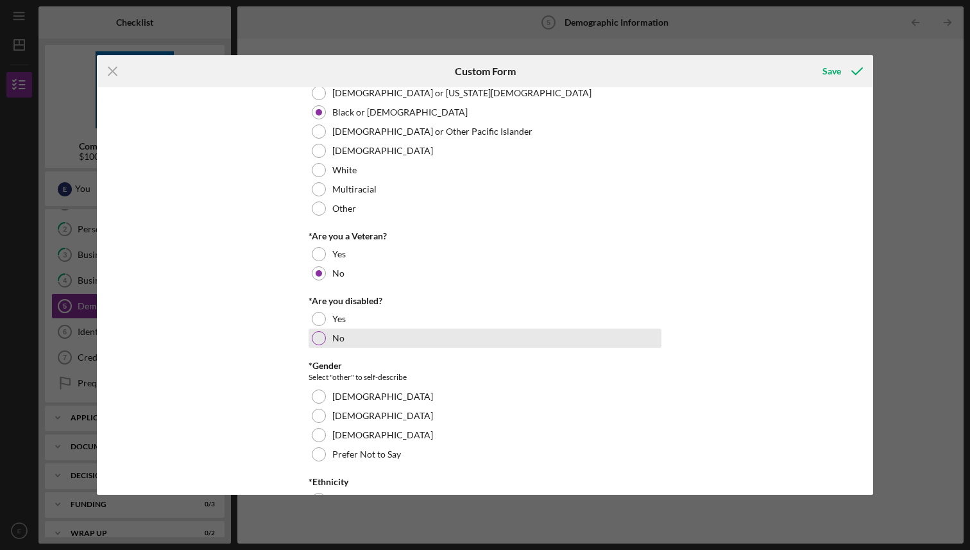
click at [314, 332] on div at bounding box center [319, 338] width 14 height 14
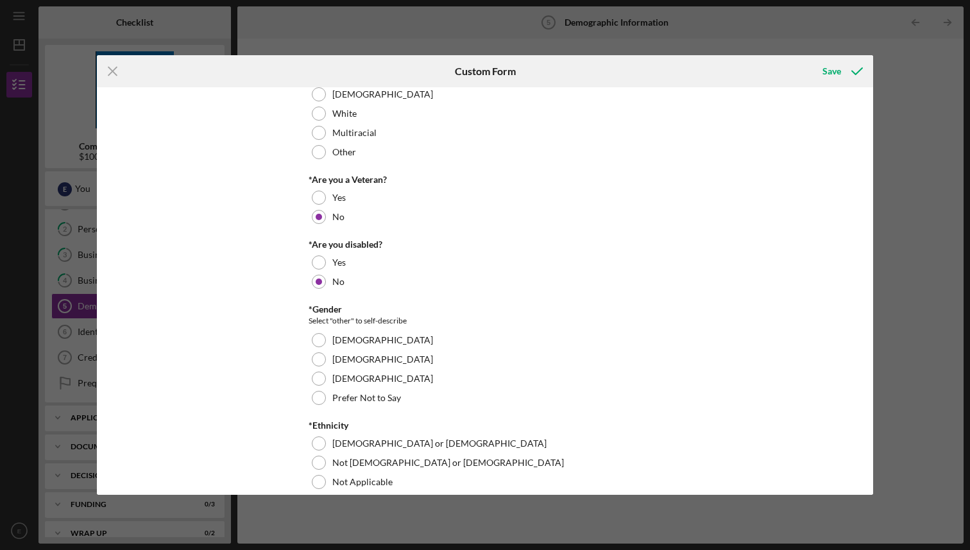
scroll to position [133, 0]
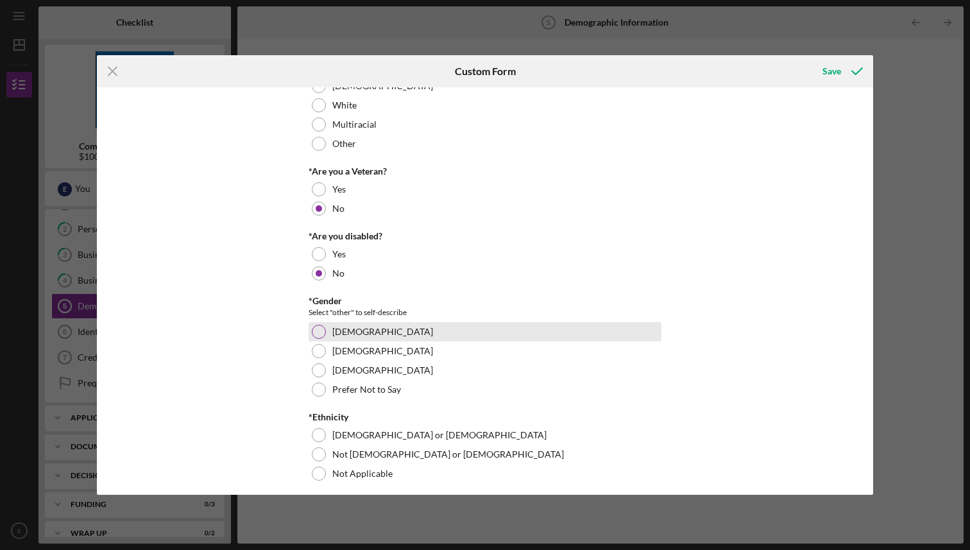
click at [319, 332] on div at bounding box center [319, 332] width 14 height 14
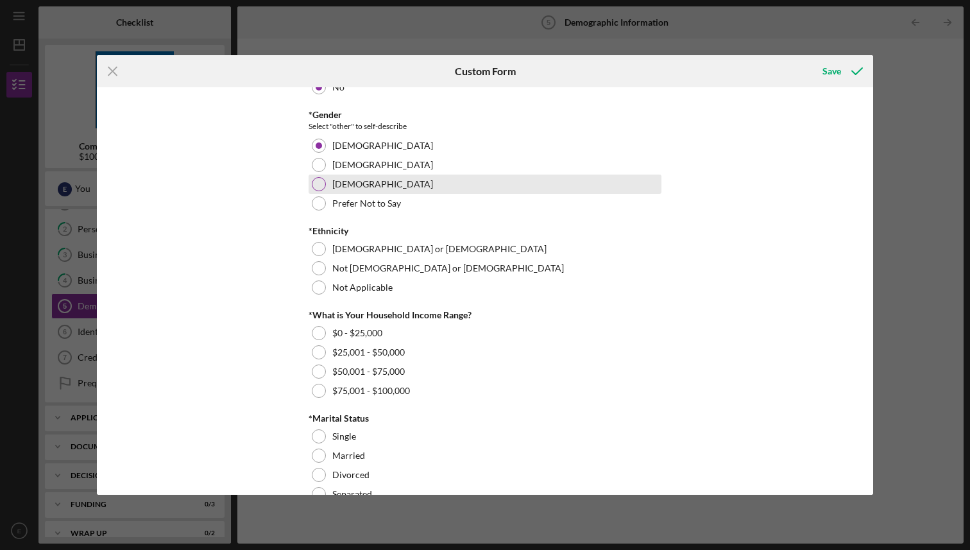
scroll to position [327, 0]
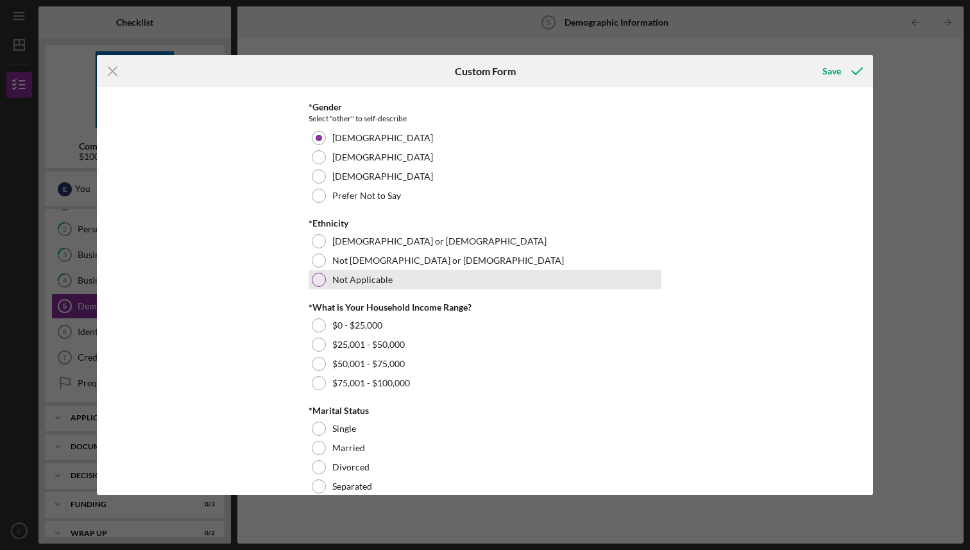
click at [316, 278] on div at bounding box center [319, 280] width 14 height 14
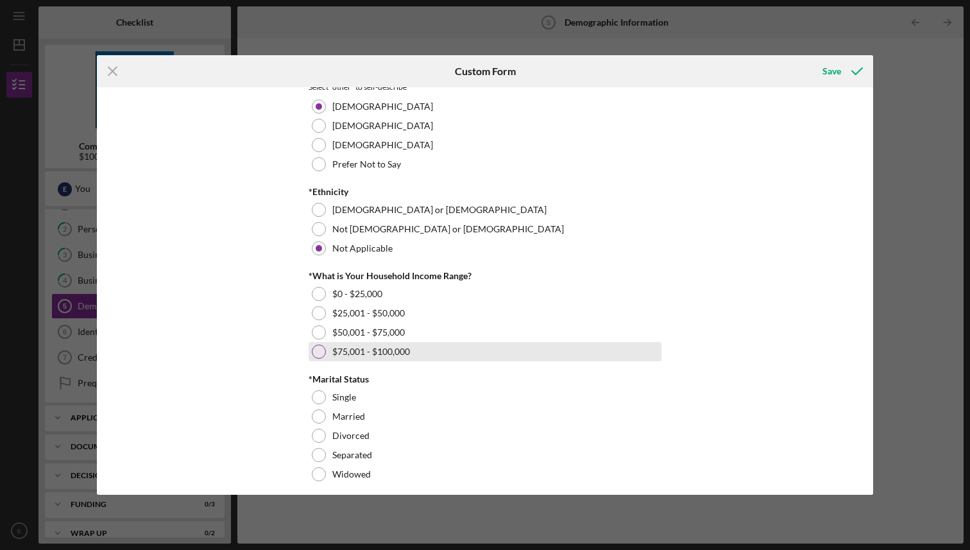
scroll to position [366, 0]
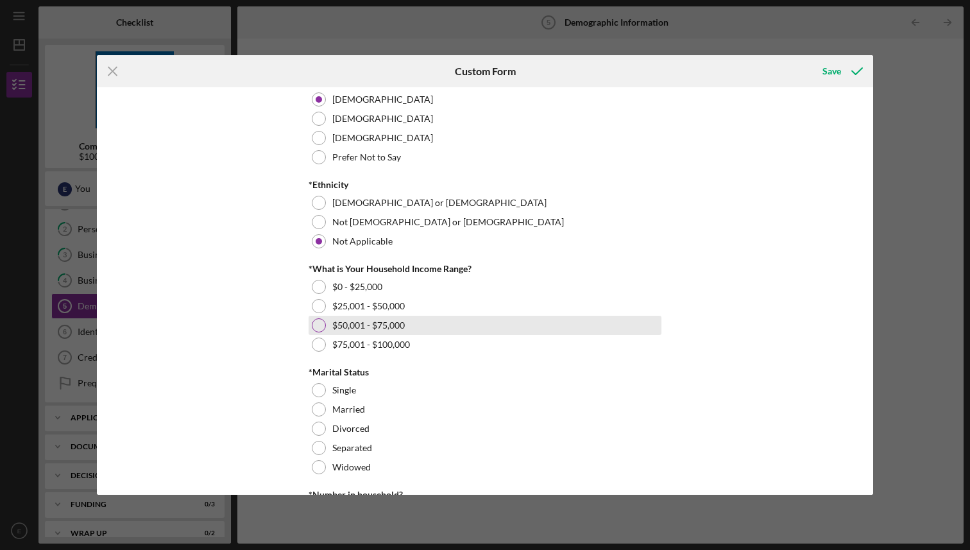
click at [312, 325] on div at bounding box center [319, 325] width 14 height 14
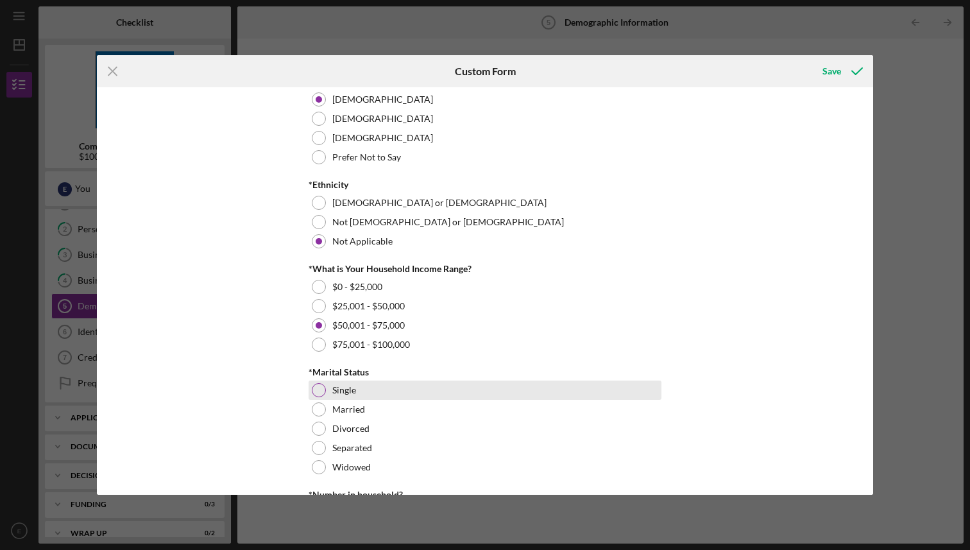
scroll to position [389, 0]
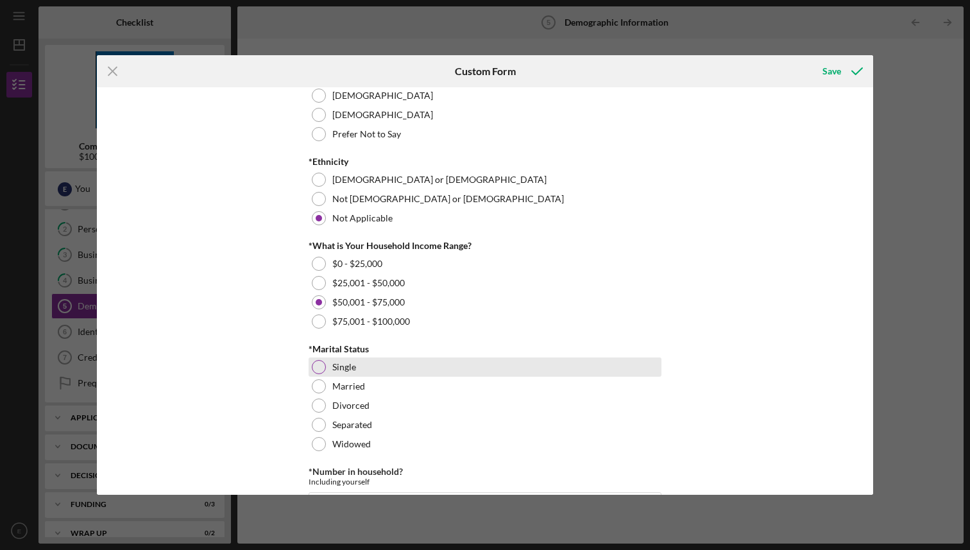
click at [321, 369] on div at bounding box center [319, 367] width 14 height 14
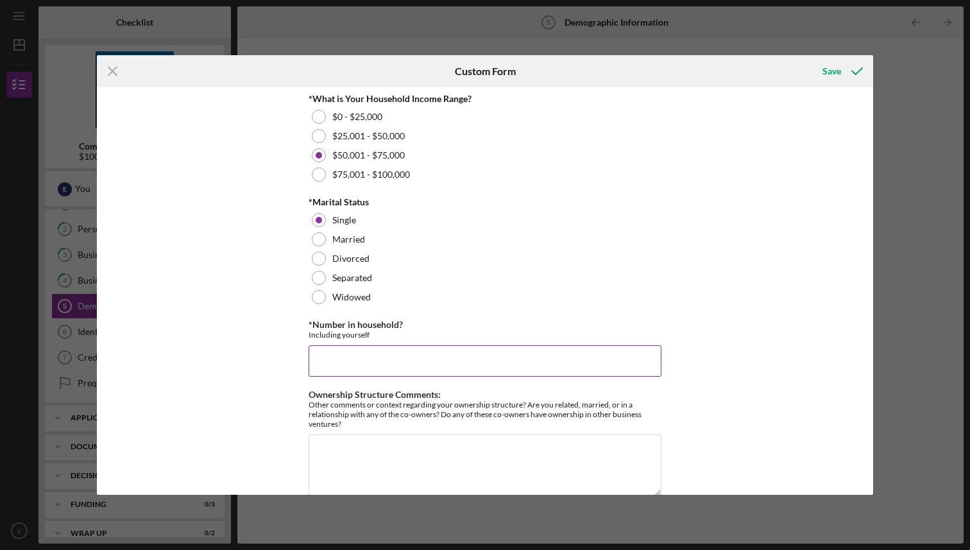
scroll to position [558, 0]
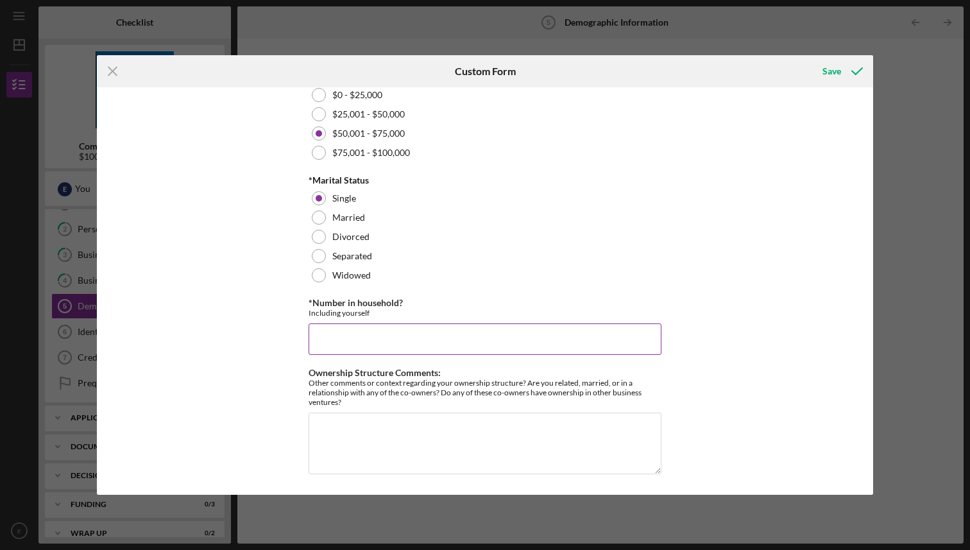
click at [492, 333] on input "*Number in household?" at bounding box center [485, 338] width 353 height 31
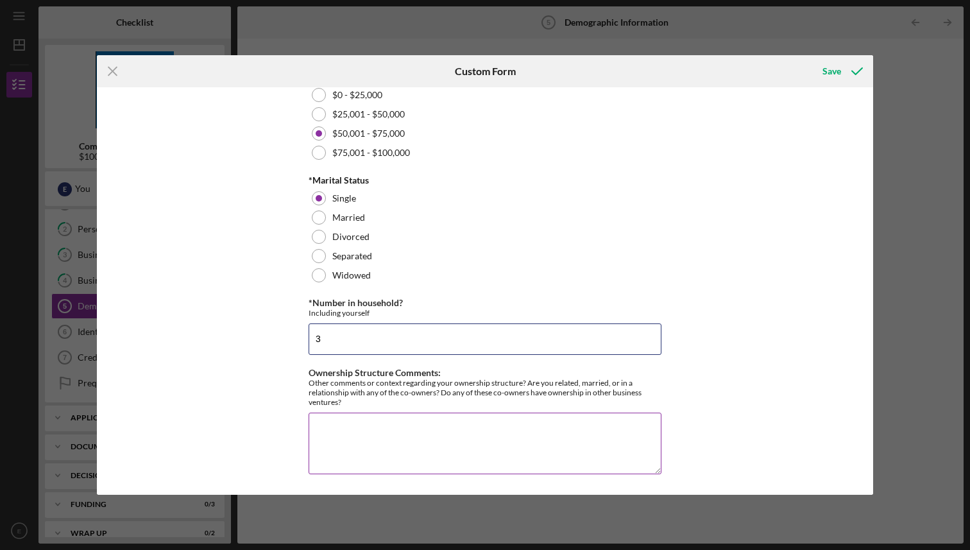
type input "3"
click at [468, 429] on textarea "Ownership Structure Comments:" at bounding box center [485, 444] width 353 height 62
type textarea "I own the company 100%"
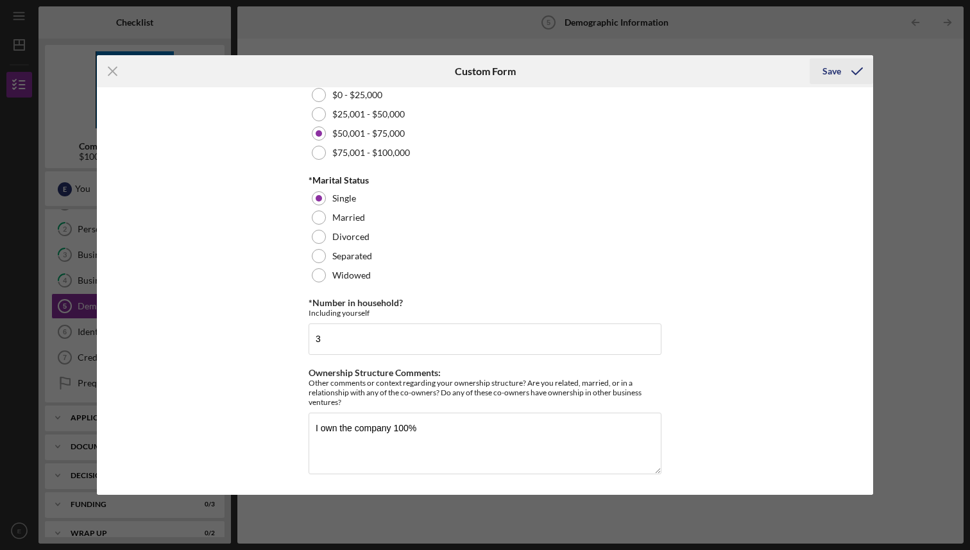
click at [833, 70] on div "Save" at bounding box center [831, 71] width 19 height 26
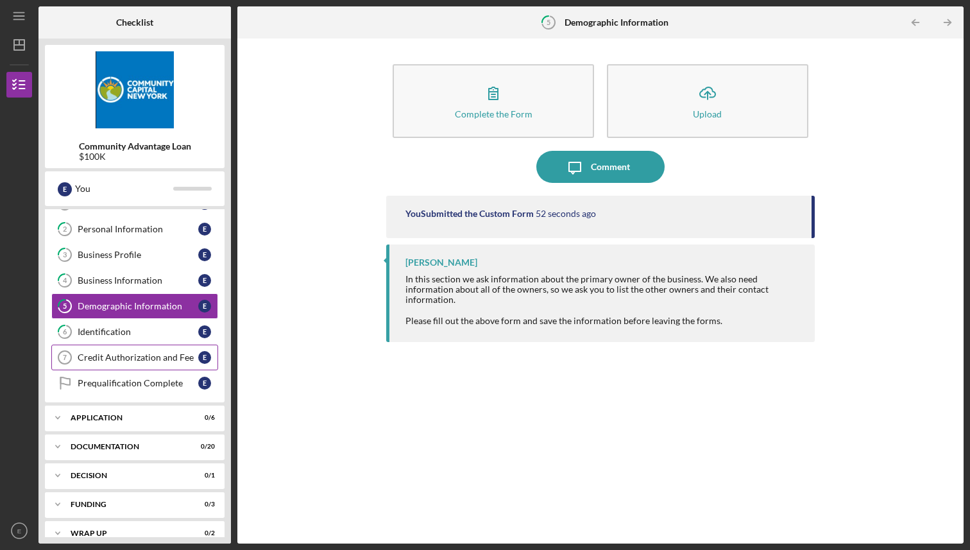
click at [80, 358] on div "Credit Authorization and Fee" at bounding box center [138, 357] width 121 height 10
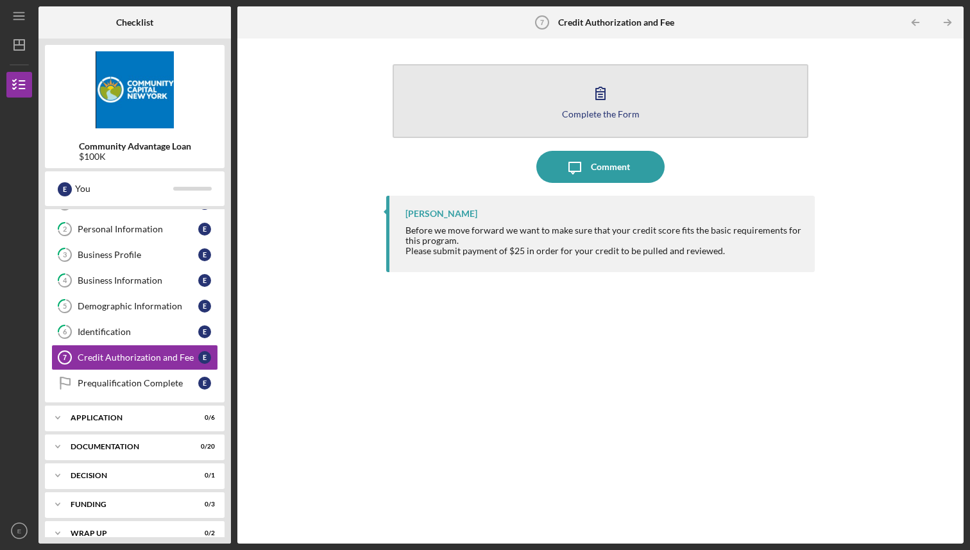
click at [604, 110] on div "Complete the Form" at bounding box center [601, 114] width 78 height 10
click at [607, 101] on icon "button" at bounding box center [600, 93] width 32 height 32
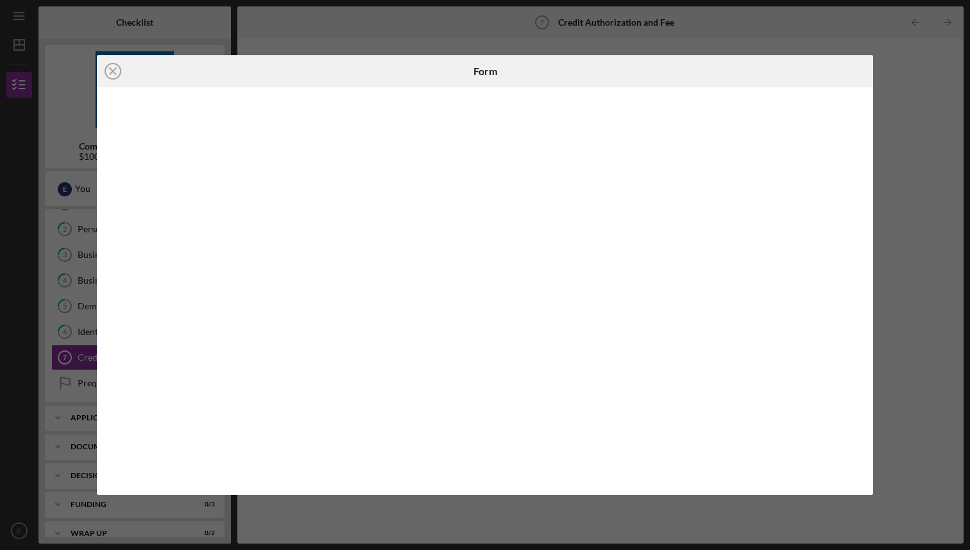
click at [348, 24] on div "Icon/Close Form" at bounding box center [485, 275] width 970 height 550
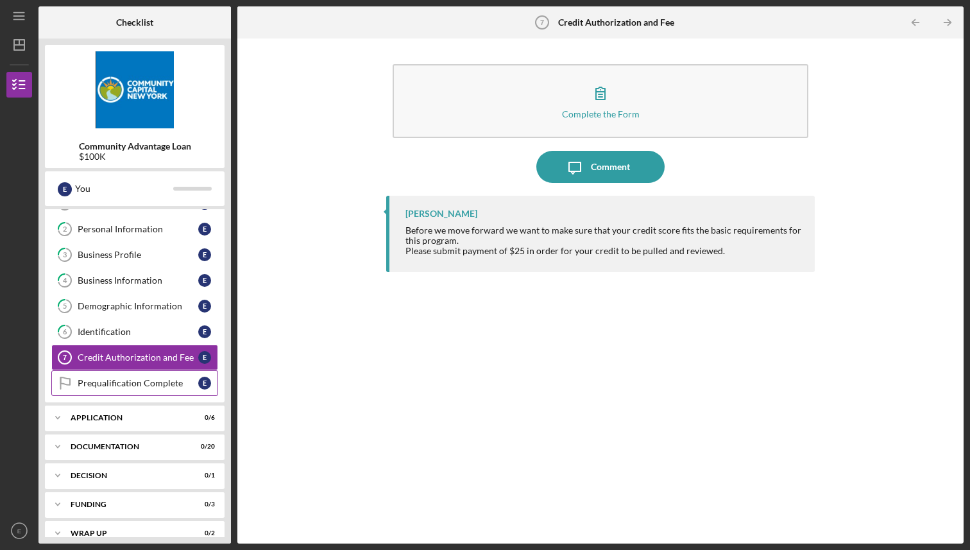
click at [128, 380] on div "Prequalification Complete" at bounding box center [138, 383] width 121 height 10
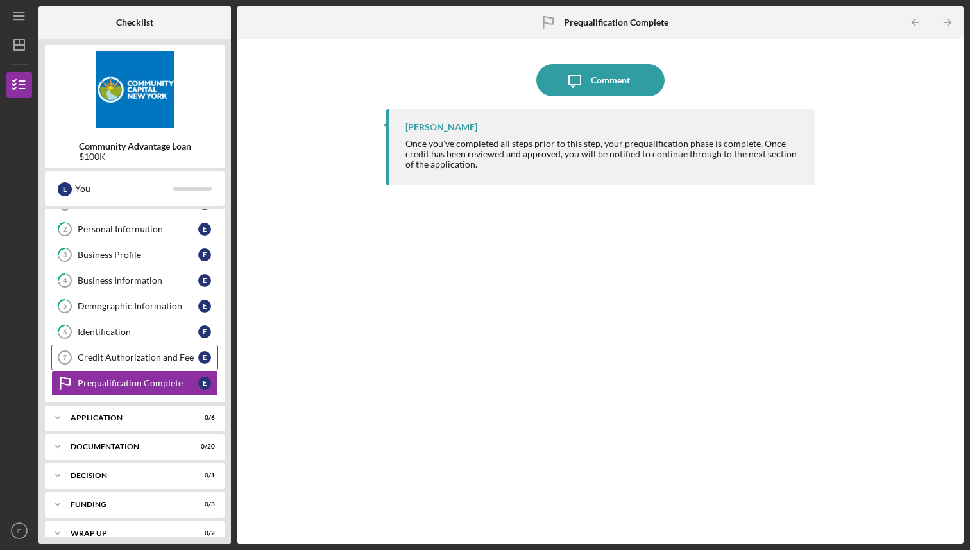
click at [128, 355] on div "Credit Authorization and Fee" at bounding box center [138, 357] width 121 height 10
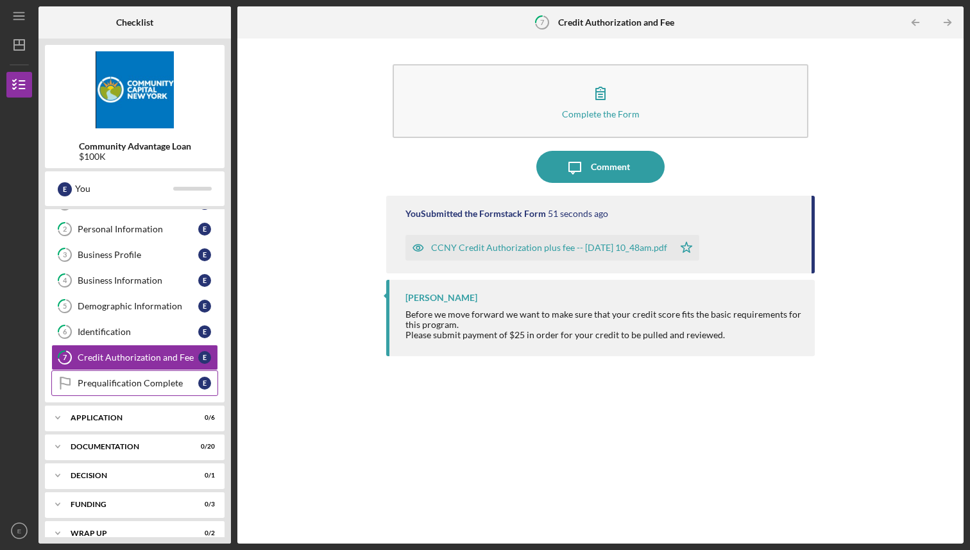
click at [112, 387] on div "Prequalification Complete" at bounding box center [138, 383] width 121 height 10
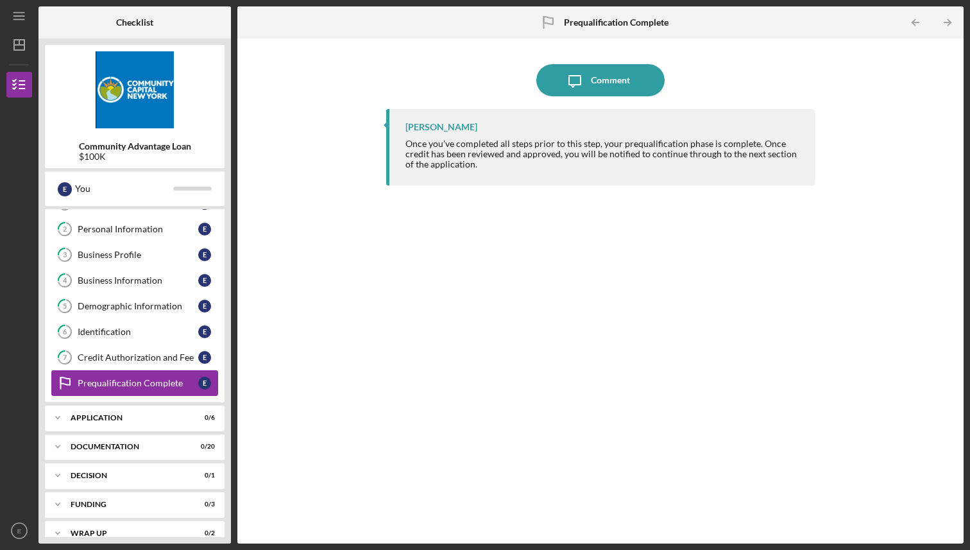
scroll to position [61, 0]
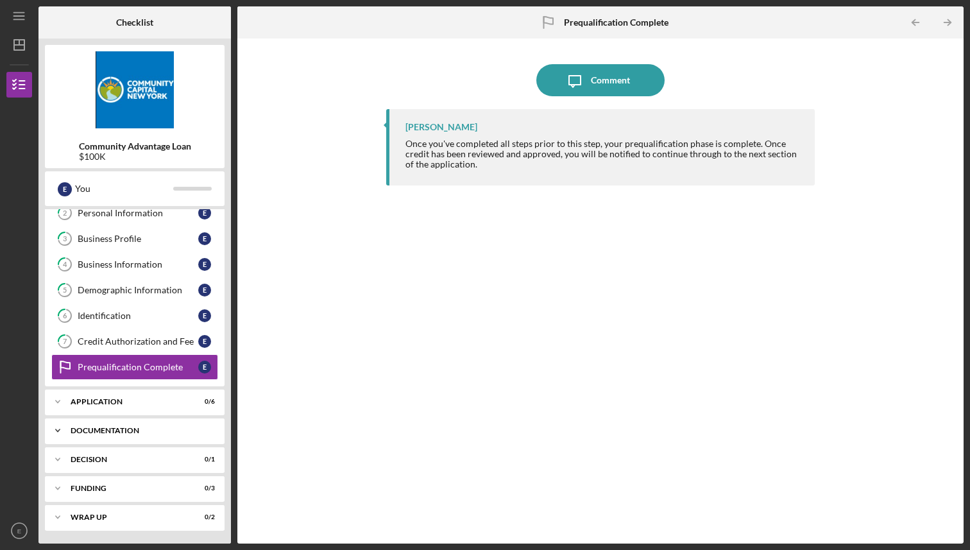
click at [112, 419] on div "Icon/Expander Documentation 0 / 20" at bounding box center [135, 431] width 180 height 26
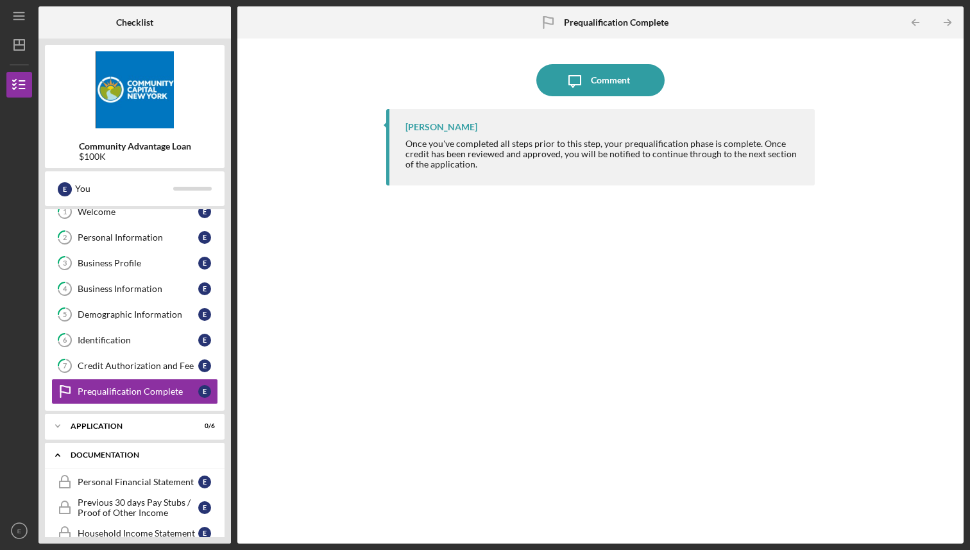
scroll to position [0, 0]
